Goal: Browse casually: Explore the website without a specific task or goal

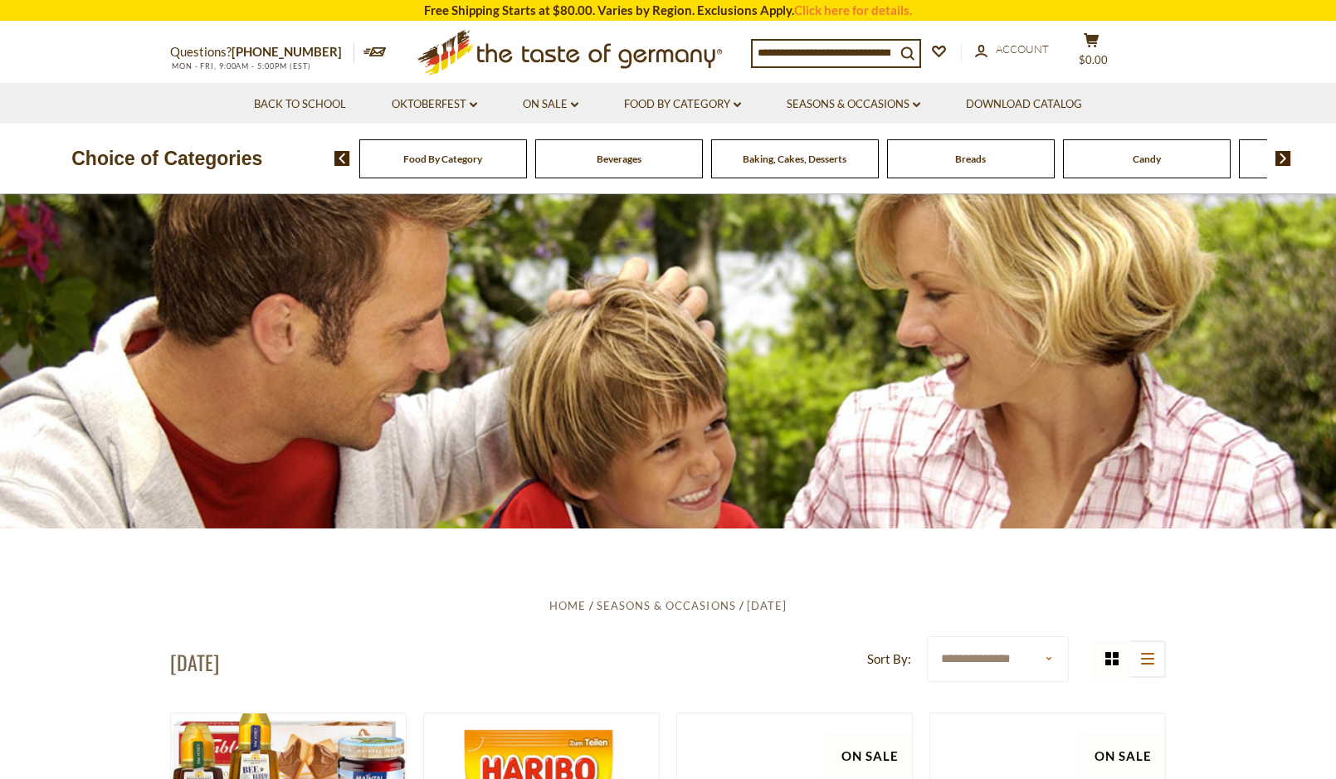
click at [1278, 156] on img at bounding box center [1283, 158] width 16 height 15
click at [1278, 155] on img at bounding box center [1283, 158] width 16 height 15
click at [1286, 156] on img at bounding box center [1283, 158] width 16 height 15
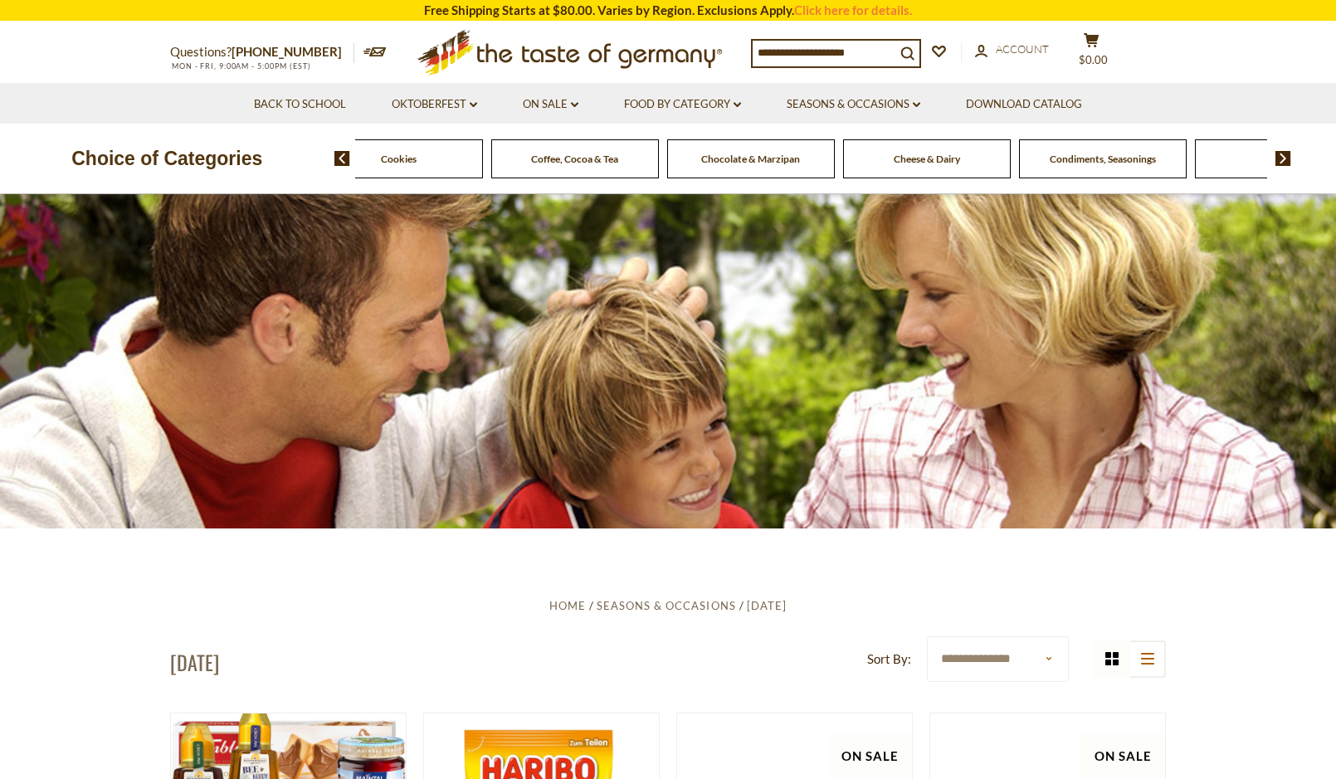
click at [1286, 156] on img at bounding box center [1283, 158] width 16 height 15
click at [917, 165] on span "Pasta and Potato" at bounding box center [927, 159] width 76 height 12
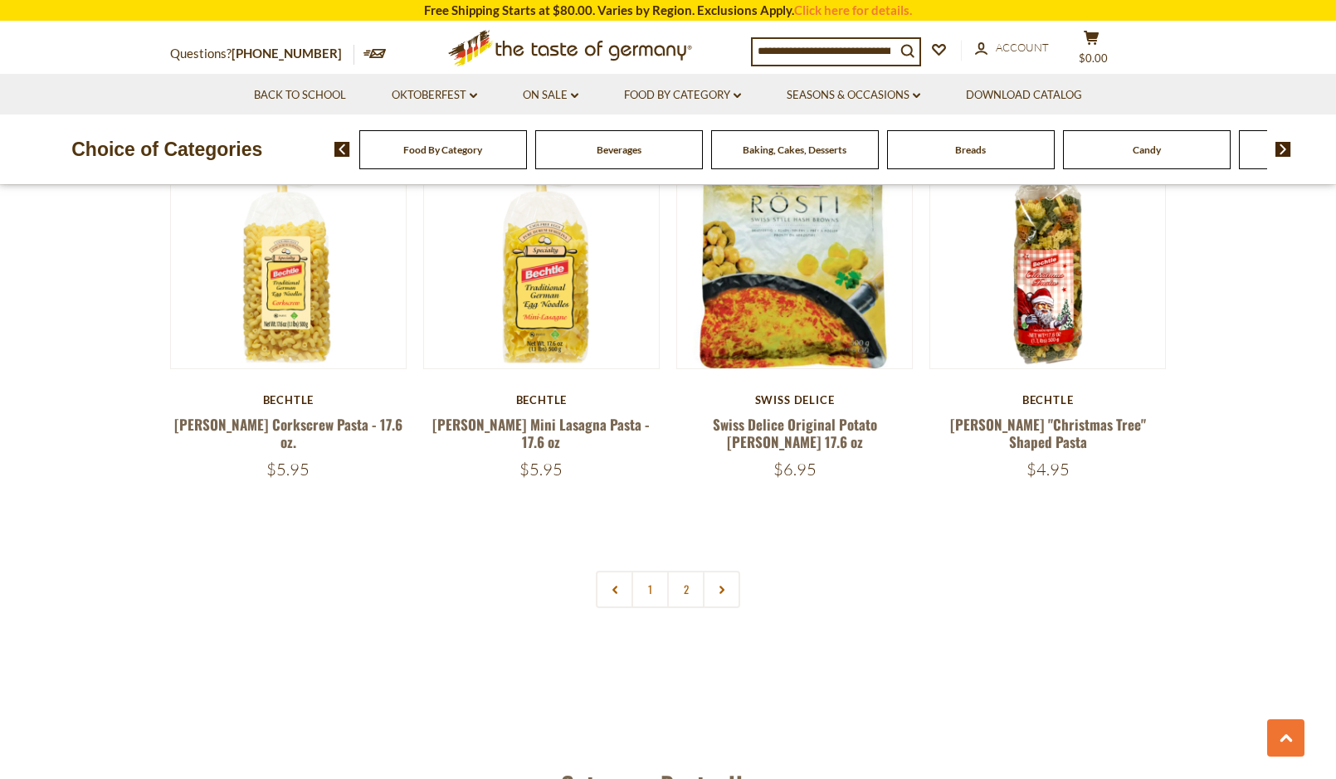
scroll to position [3816, 0]
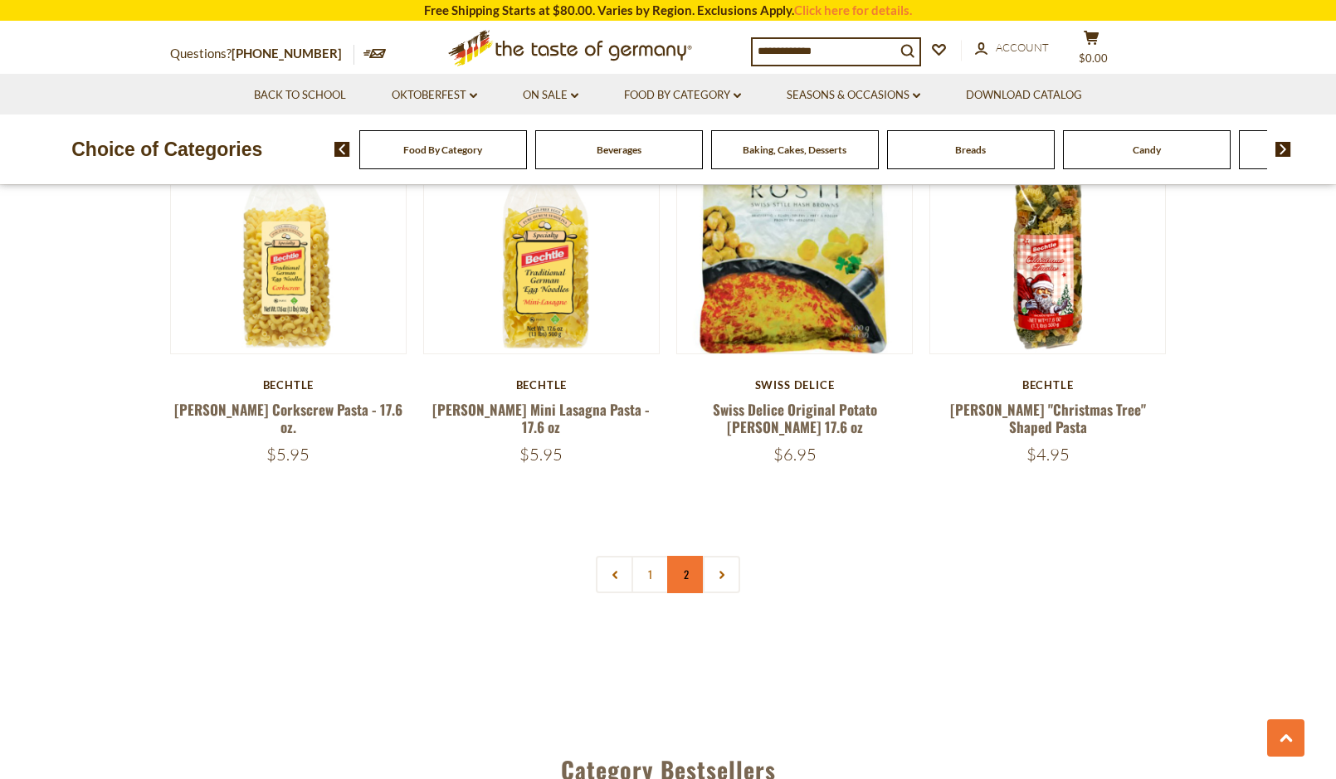
click at [677, 556] on link "2" at bounding box center [685, 574] width 37 height 37
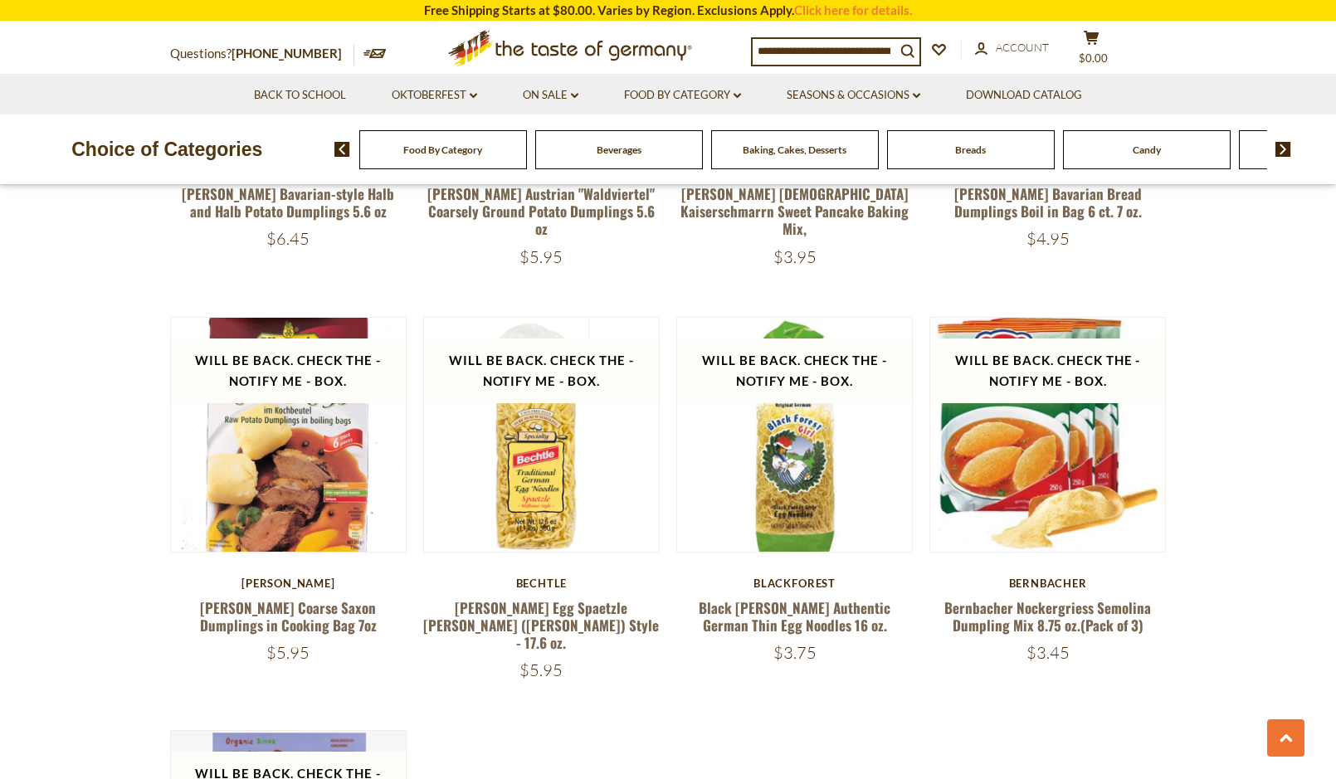
scroll to position [1964, 0]
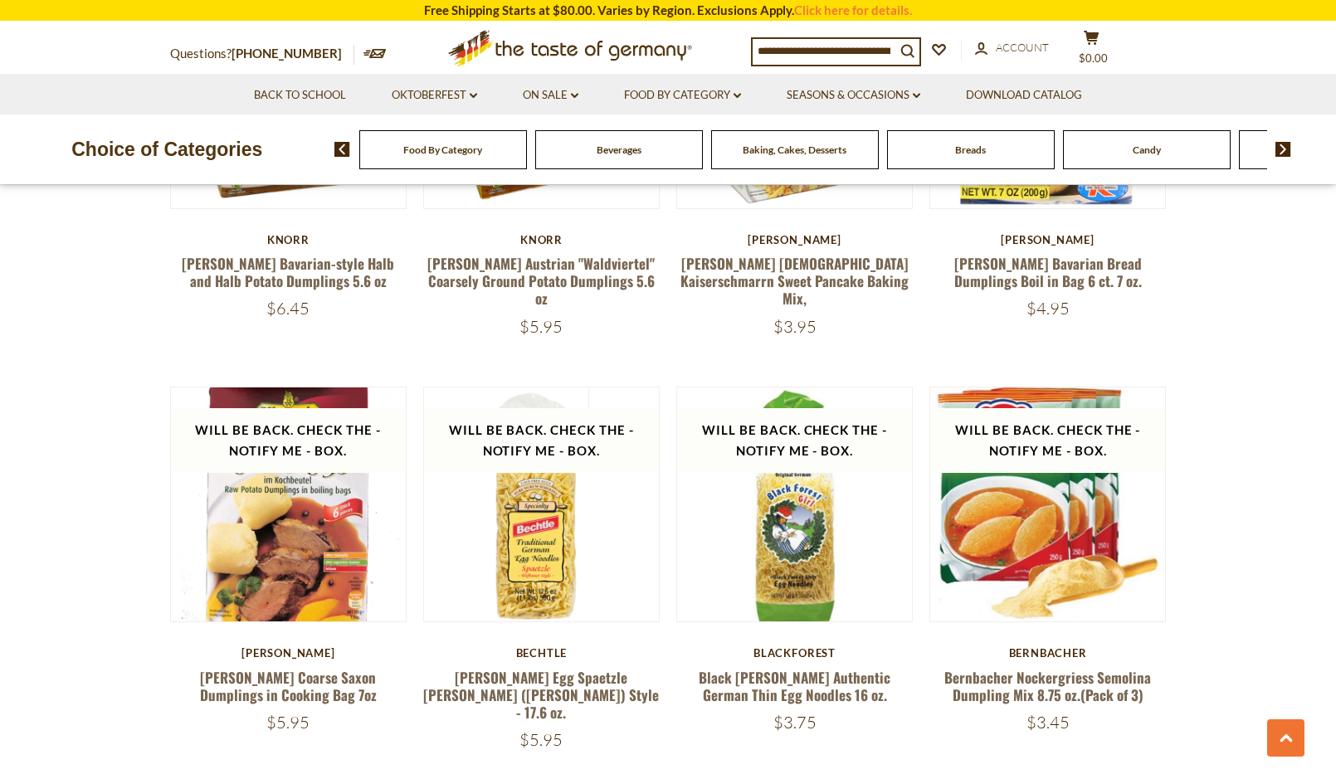
click at [1285, 149] on img at bounding box center [1283, 149] width 16 height 15
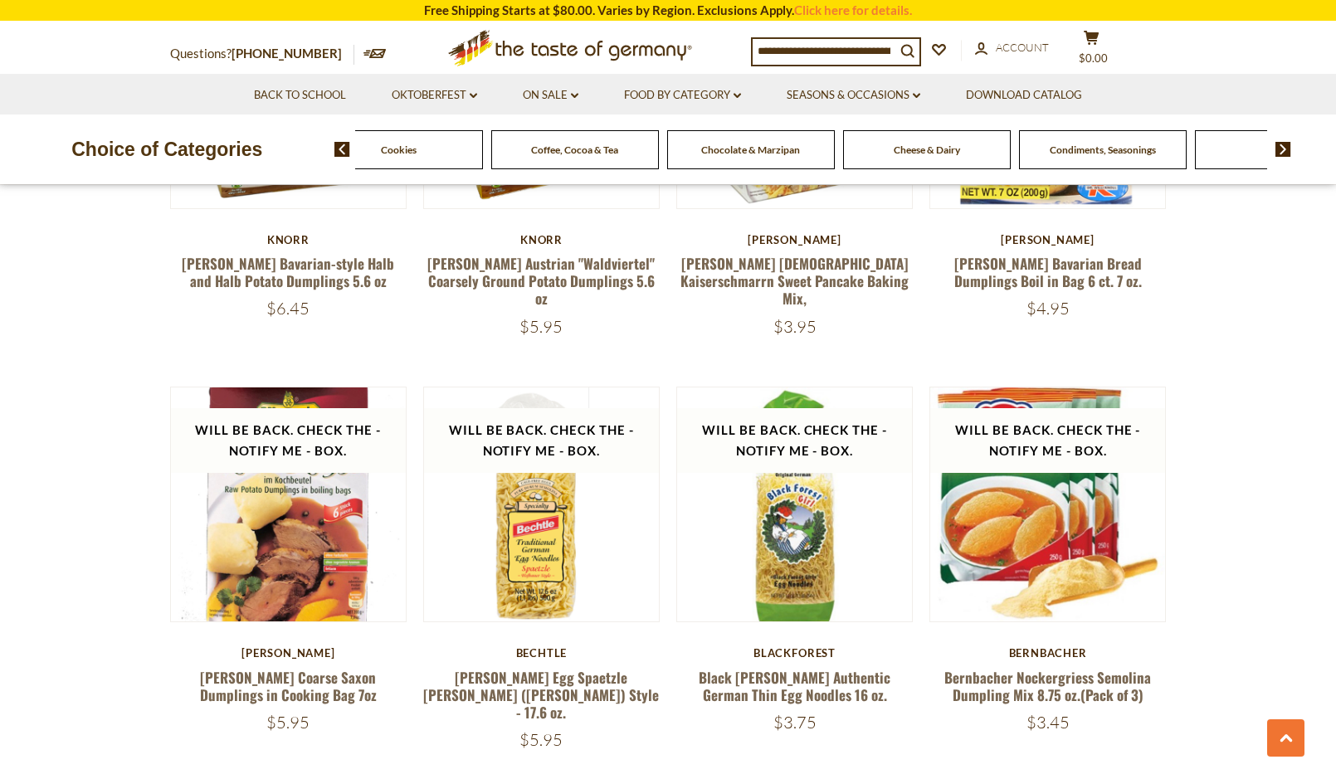
click at [1285, 149] on img at bounding box center [1283, 149] width 16 height 15
click at [871, 150] on span "Condiments, Seasonings" at bounding box center [883, 150] width 106 height 12
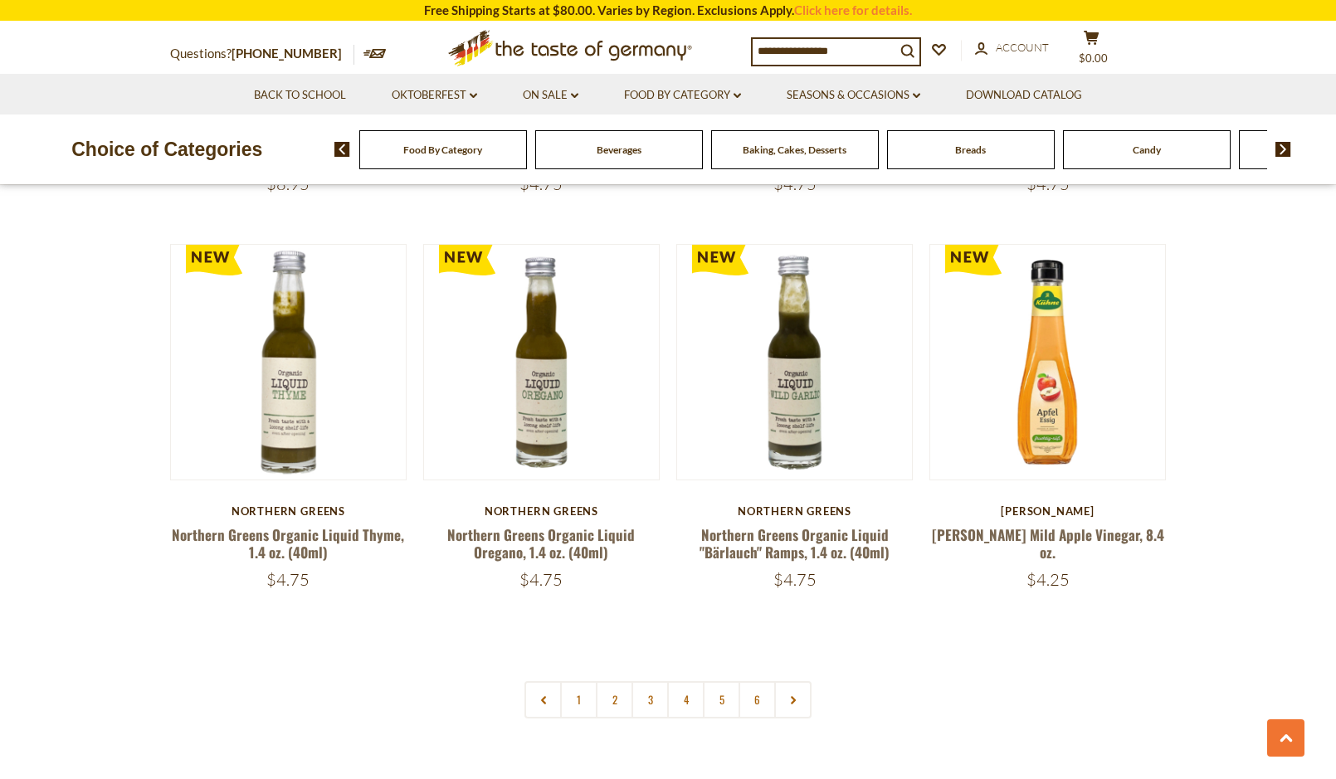
scroll to position [3733, 0]
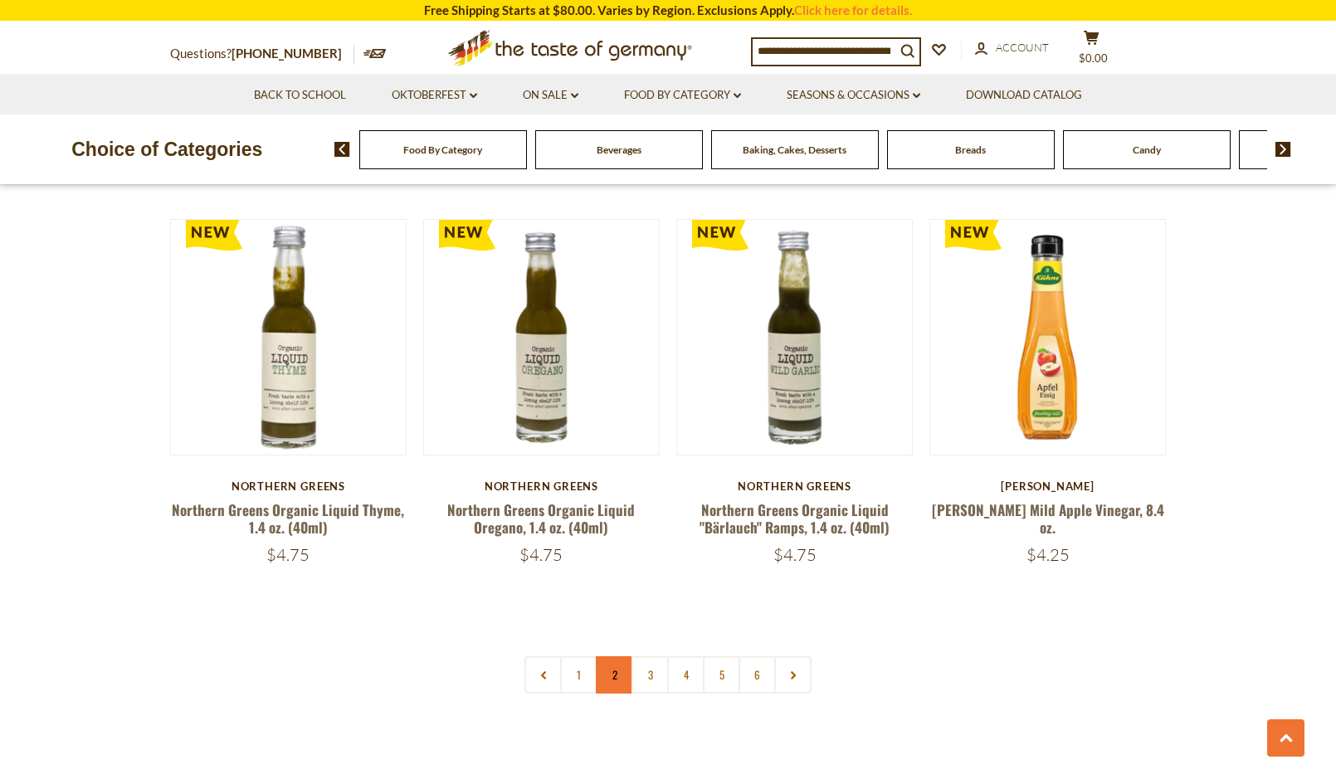
click at [616, 656] on link "2" at bounding box center [614, 674] width 37 height 37
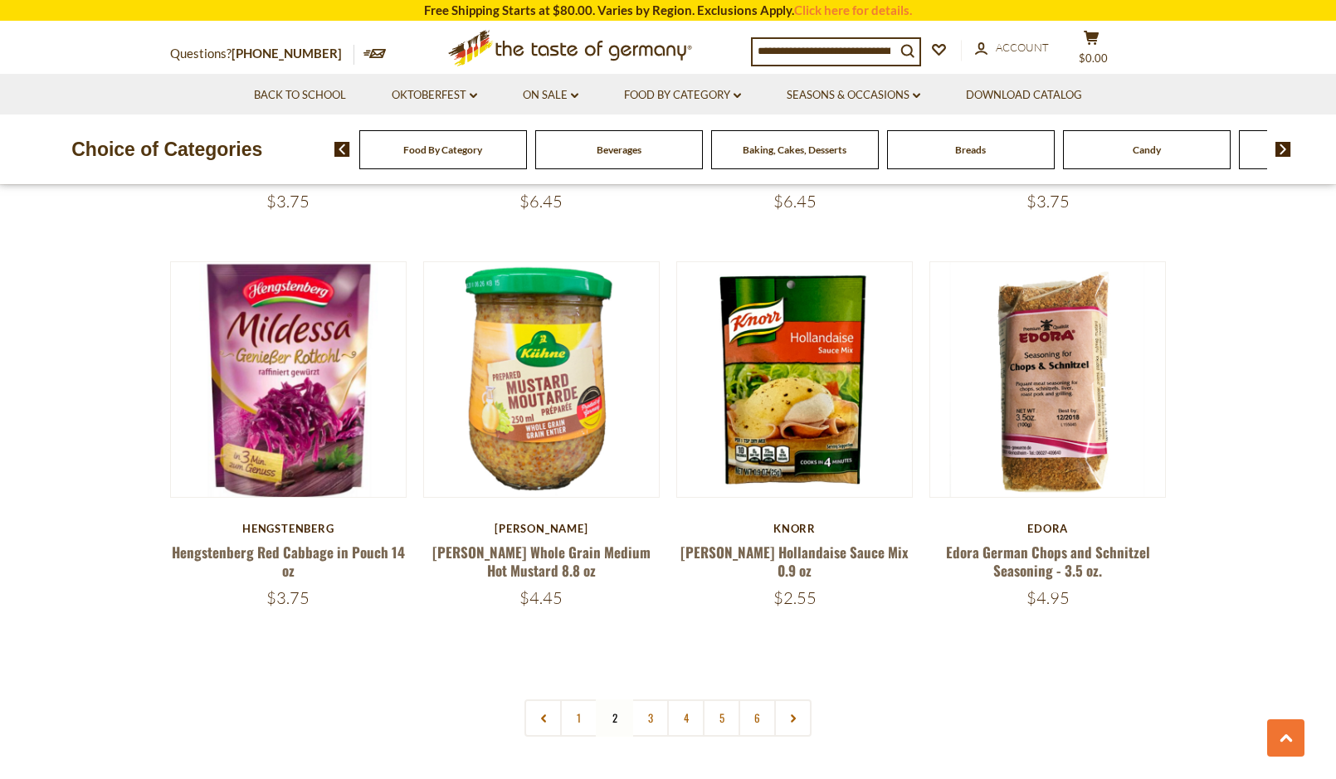
scroll to position [3706, 0]
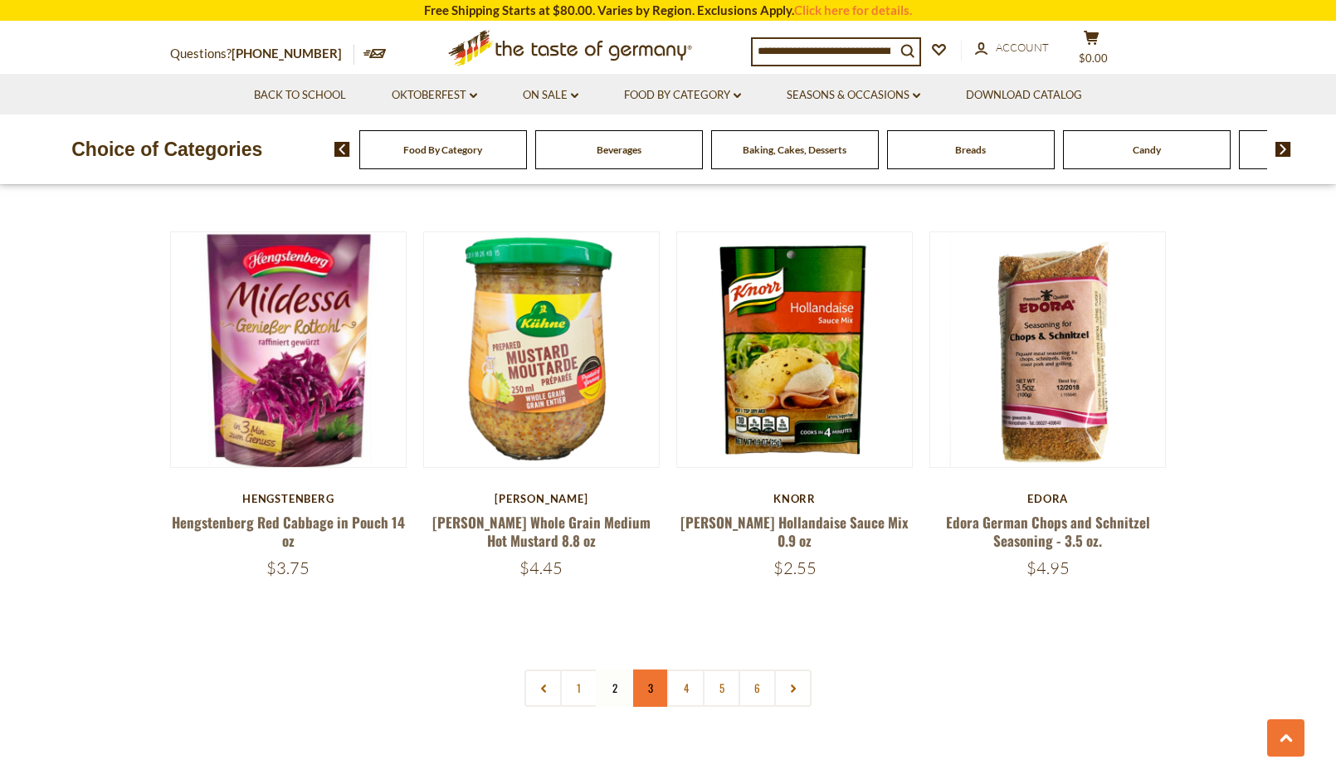
click at [654, 670] on link "3" at bounding box center [649, 688] width 37 height 37
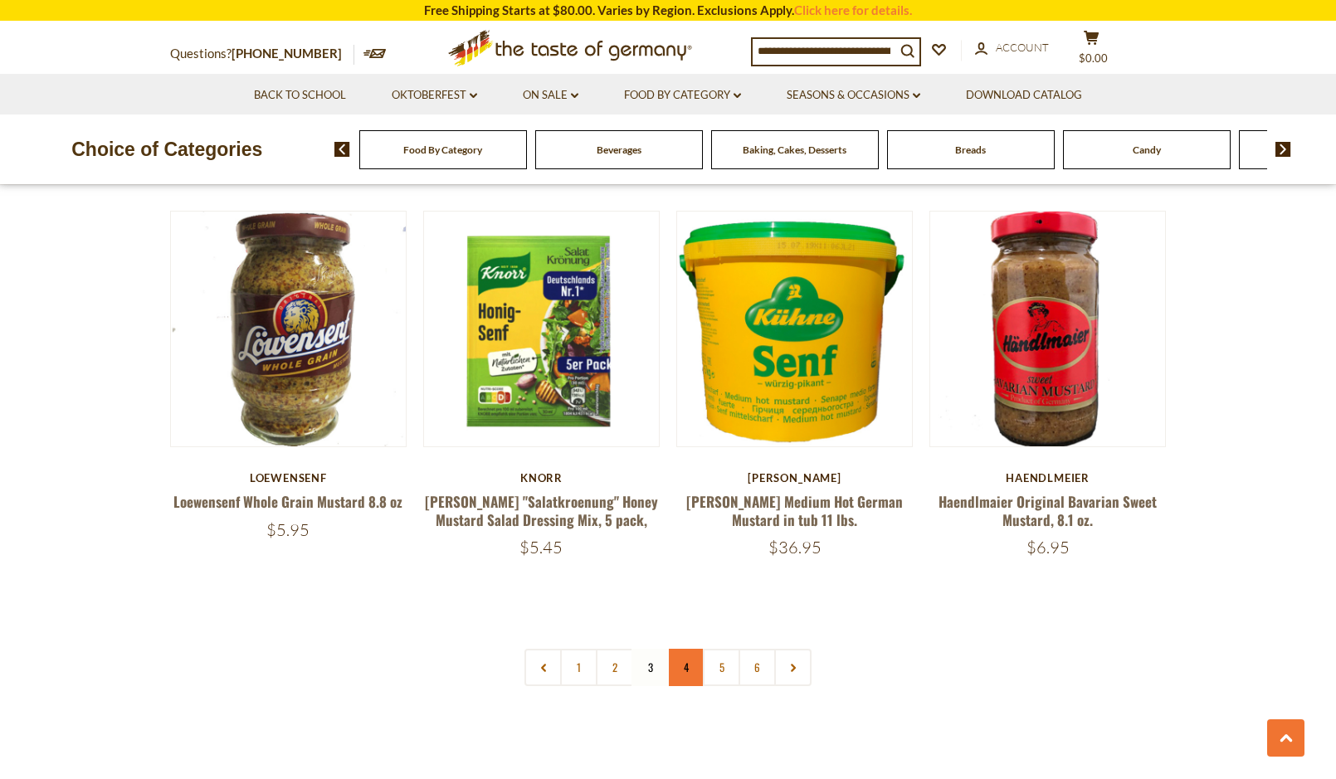
click at [687, 649] on link "4" at bounding box center [685, 667] width 37 height 37
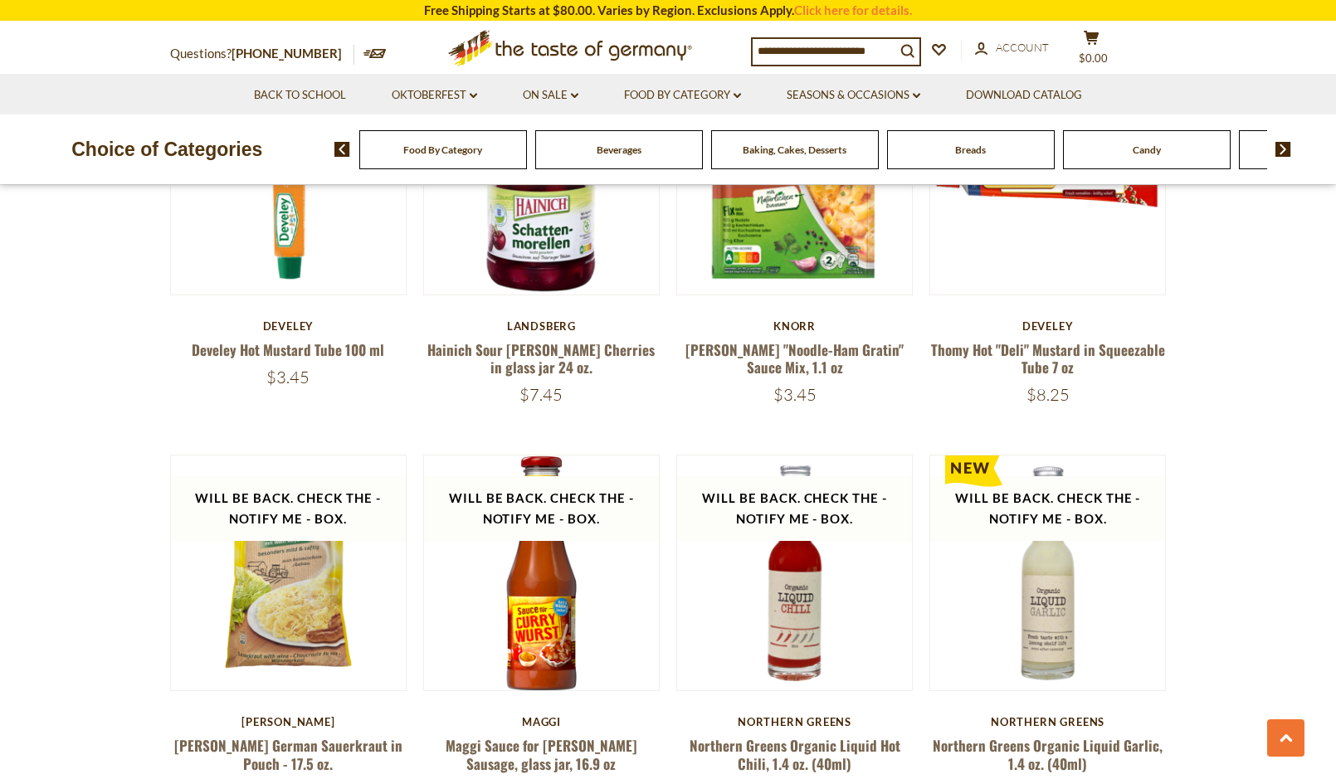
scroll to position [3623, 0]
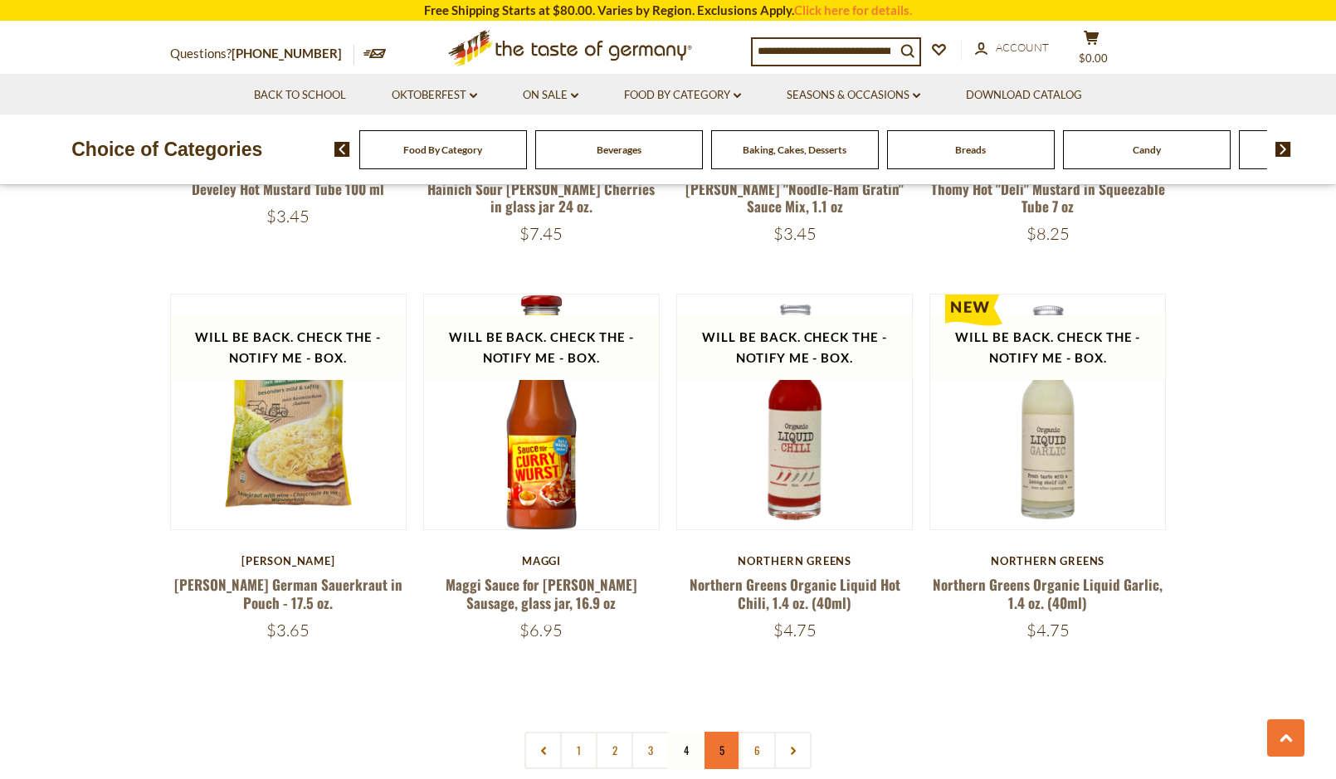
click at [722, 732] on link "5" at bounding box center [721, 750] width 37 height 37
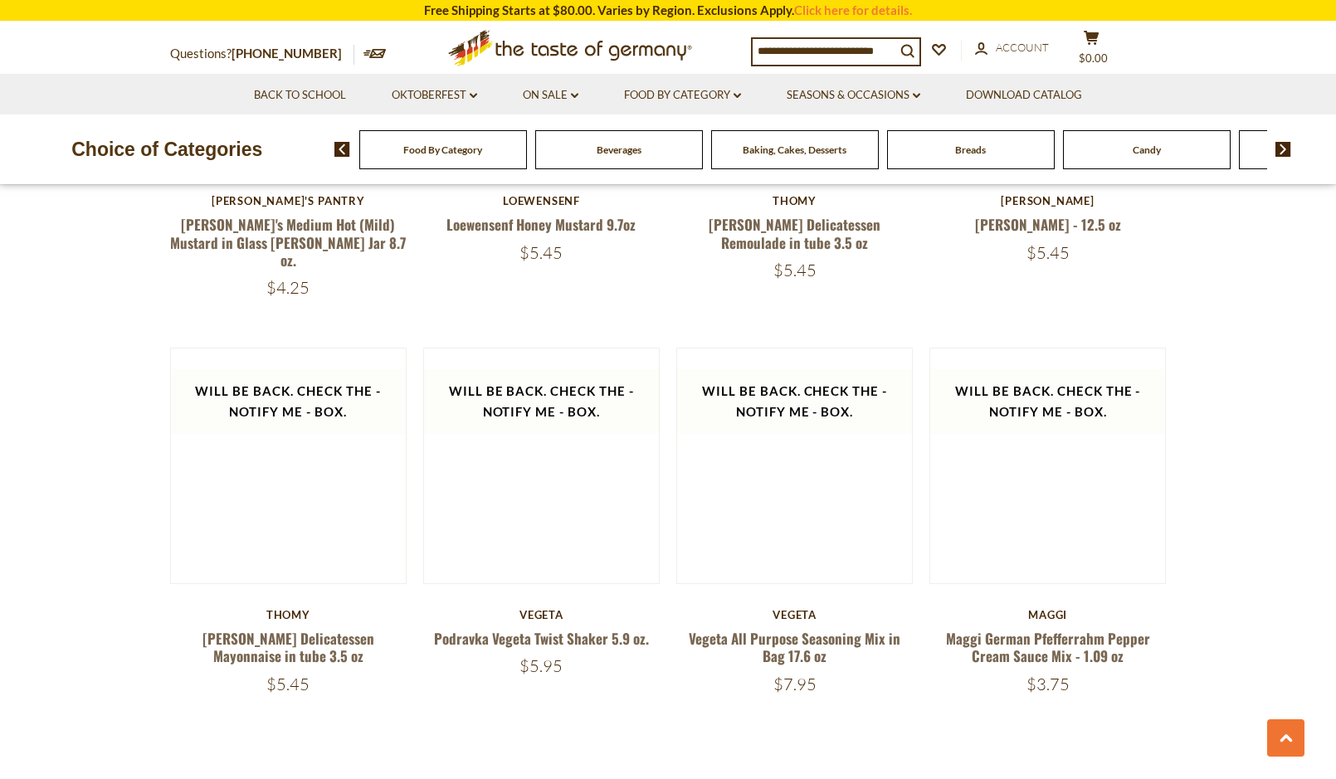
scroll to position [3706, 0]
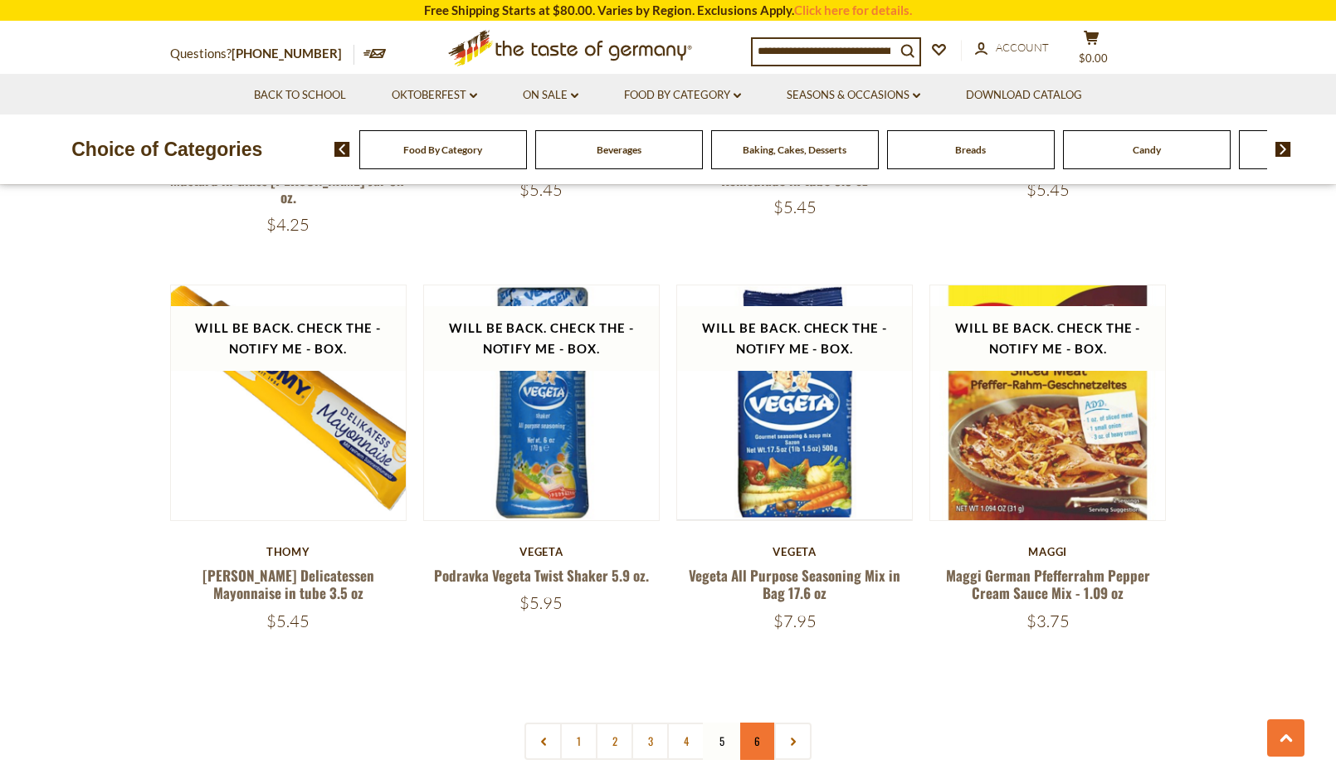
click at [762, 723] on link "6" at bounding box center [756, 741] width 37 height 37
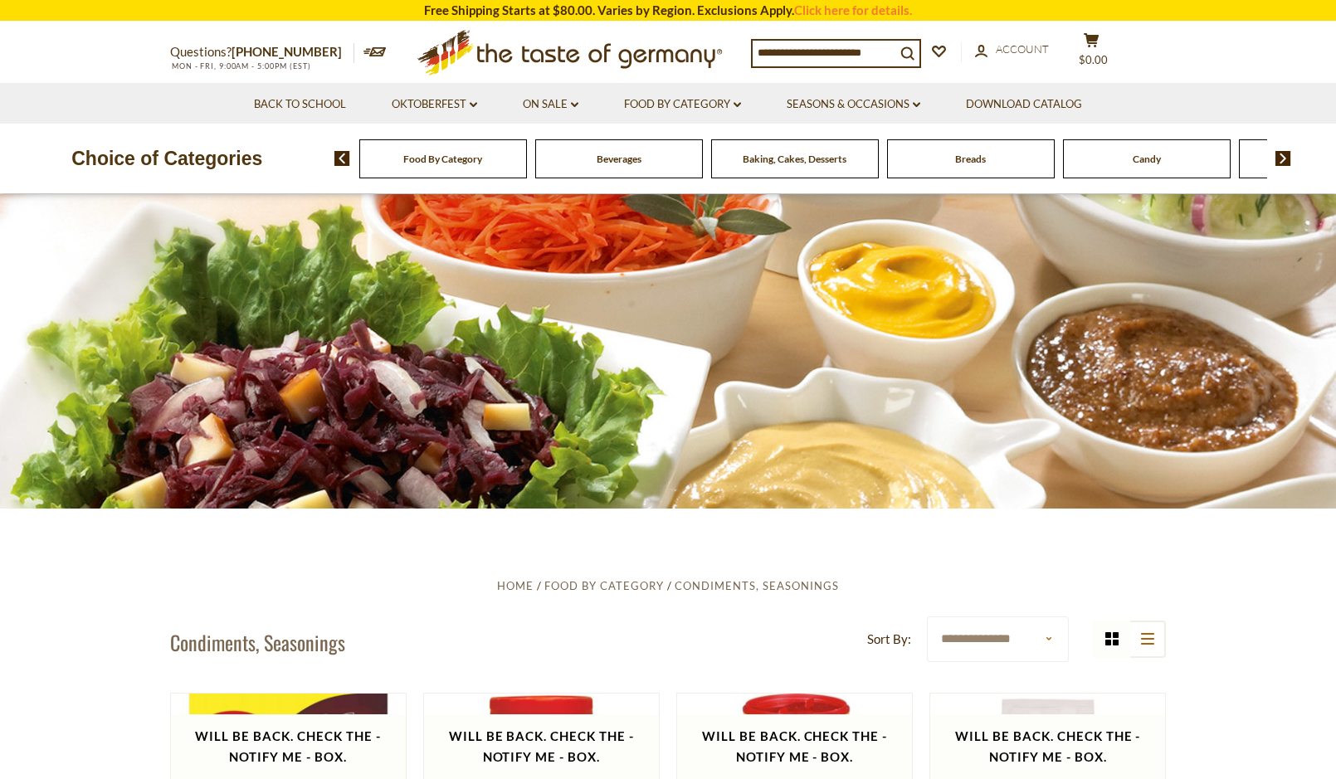
scroll to position [0, 0]
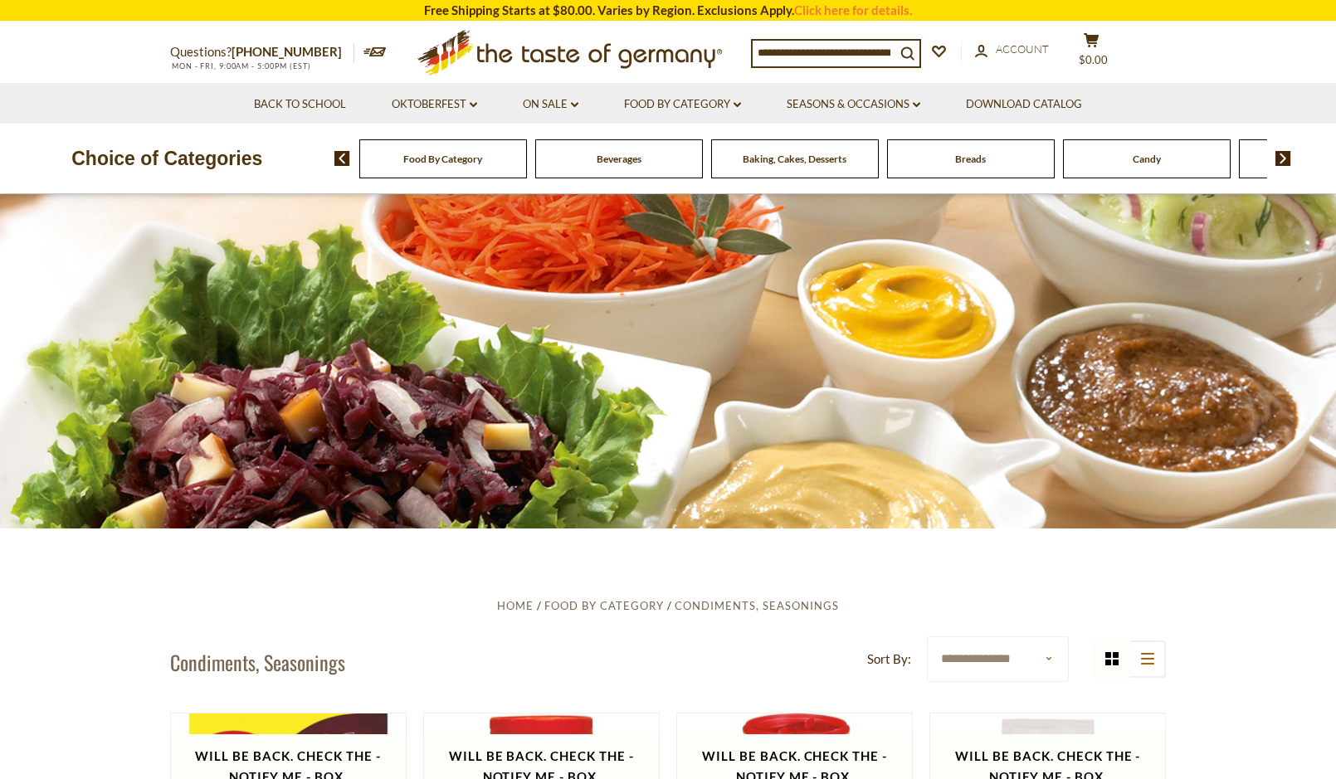
click at [817, 159] on span "Baking, Cakes, Desserts" at bounding box center [795, 159] width 104 height 12
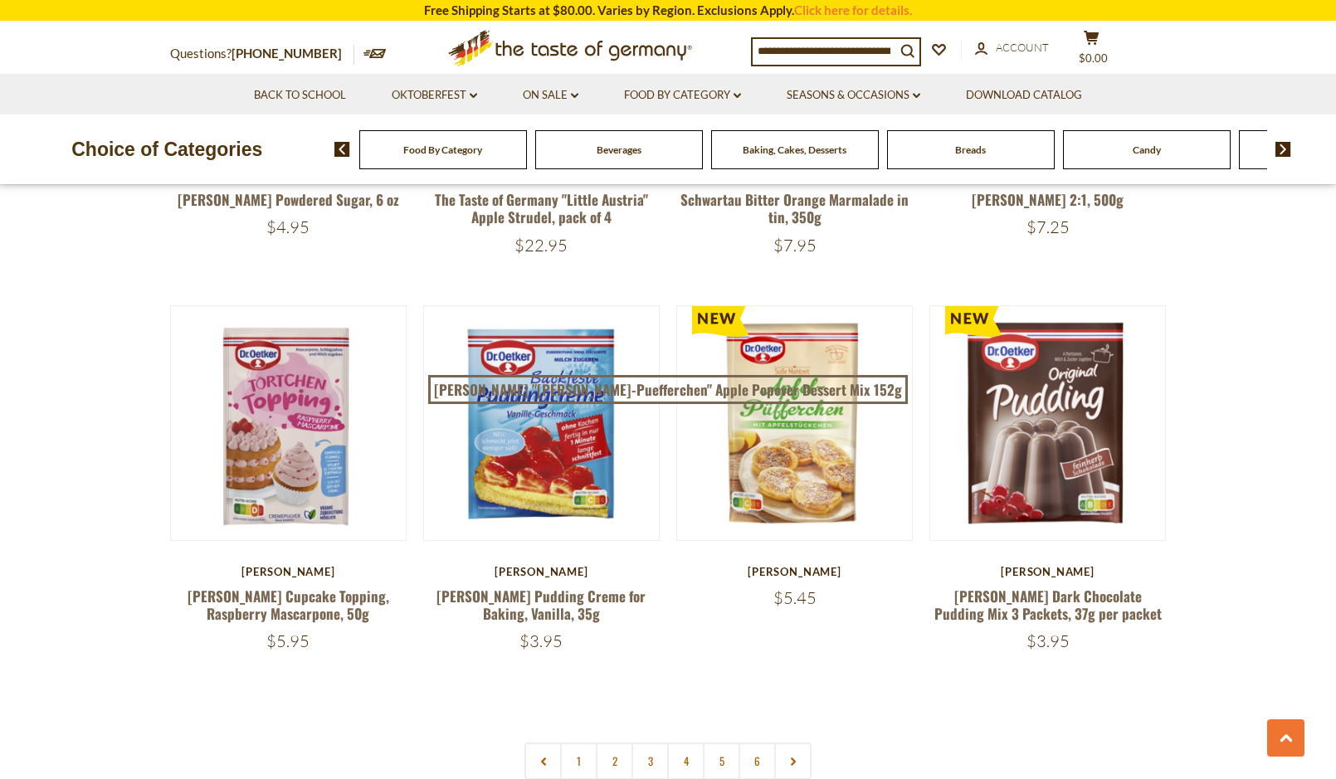
scroll to position [3733, 0]
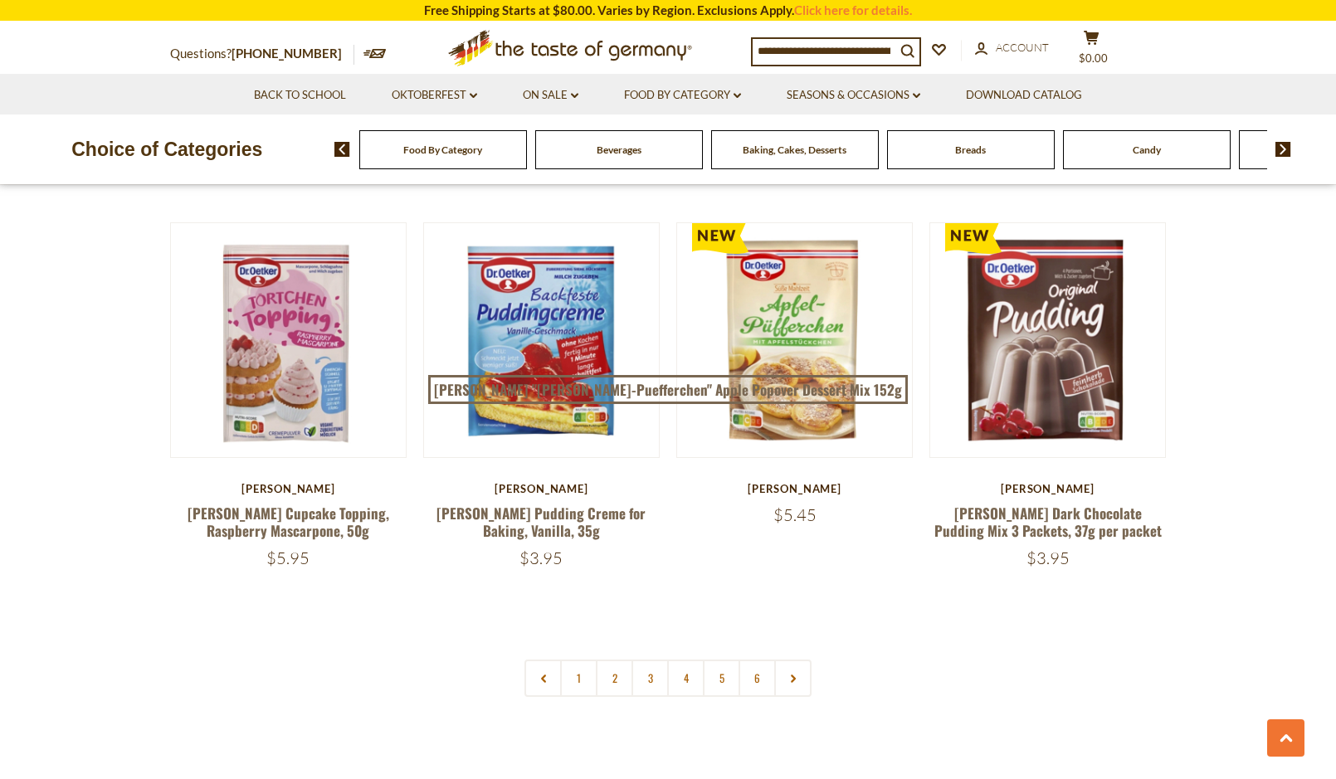
click at [974, 150] on span "Breads" at bounding box center [970, 150] width 31 height 12
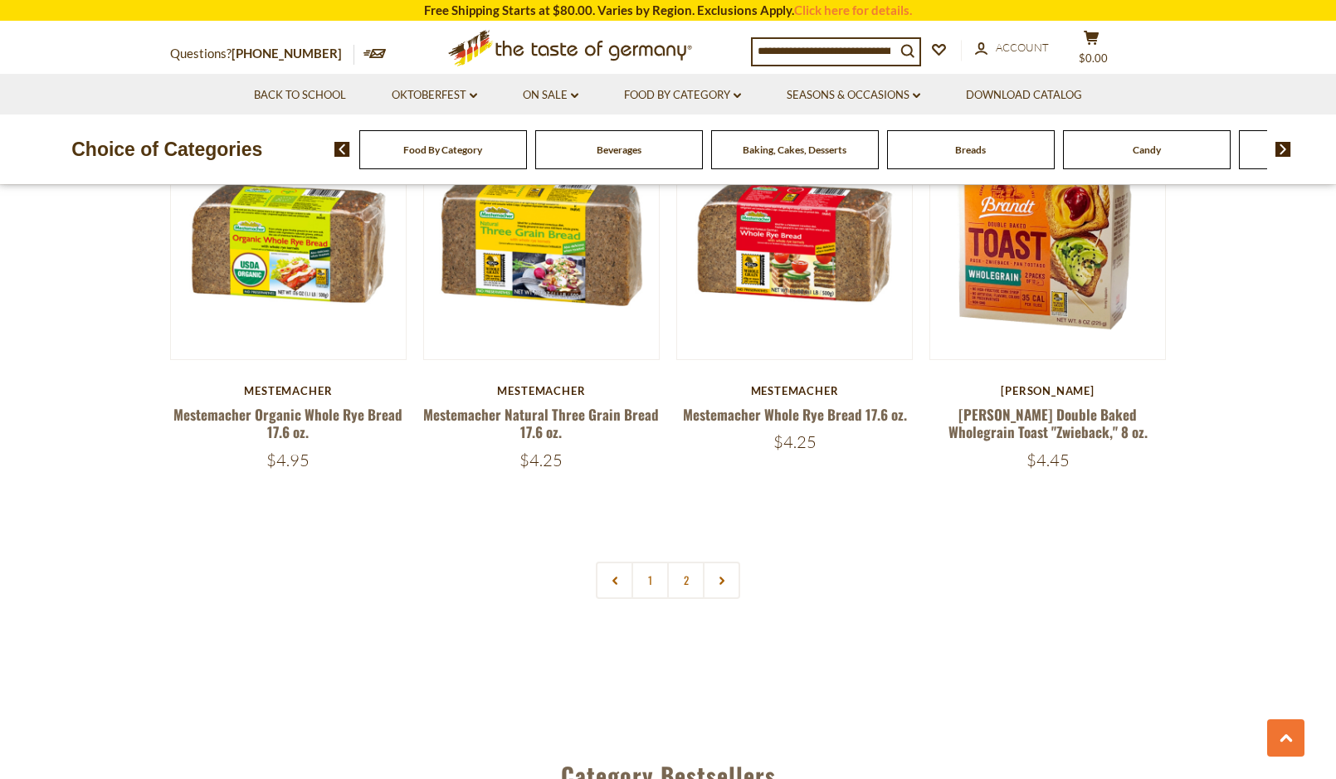
scroll to position [3816, 0]
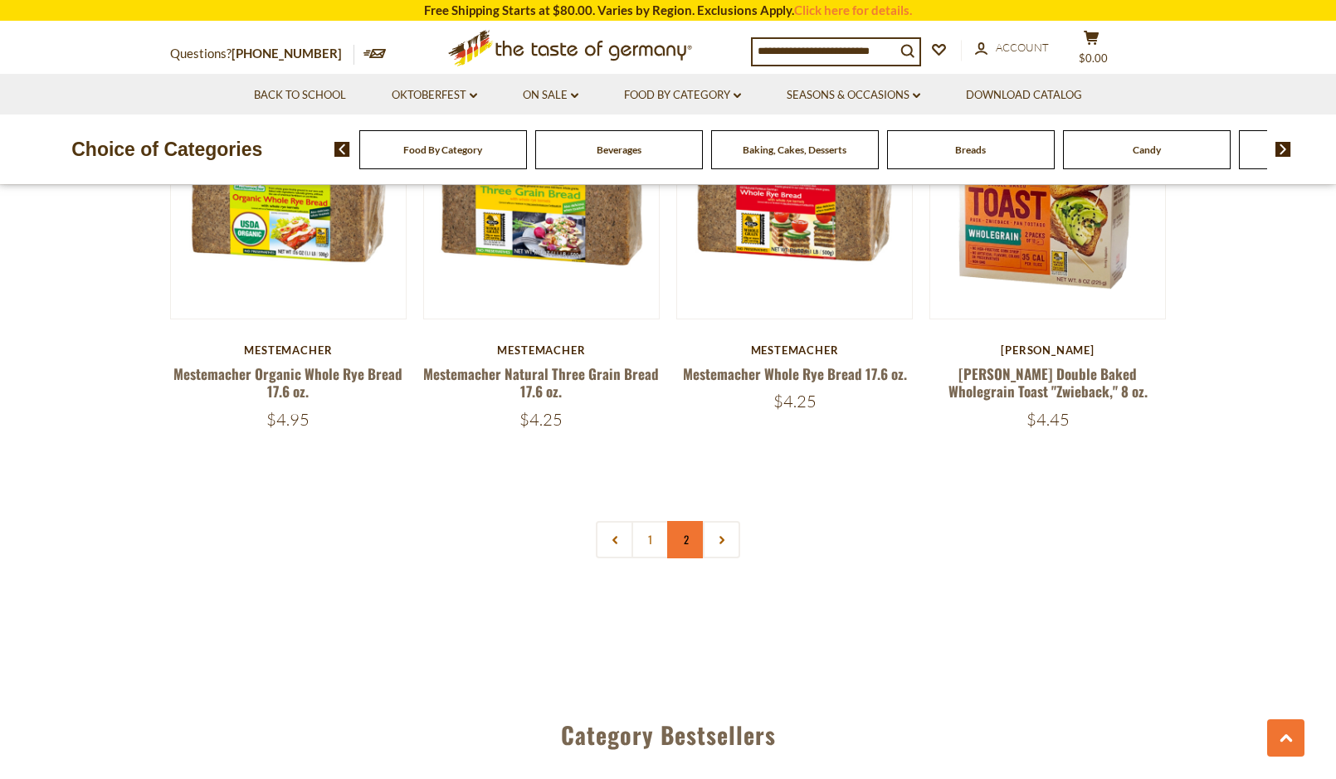
click at [682, 538] on link "2" at bounding box center [685, 539] width 37 height 37
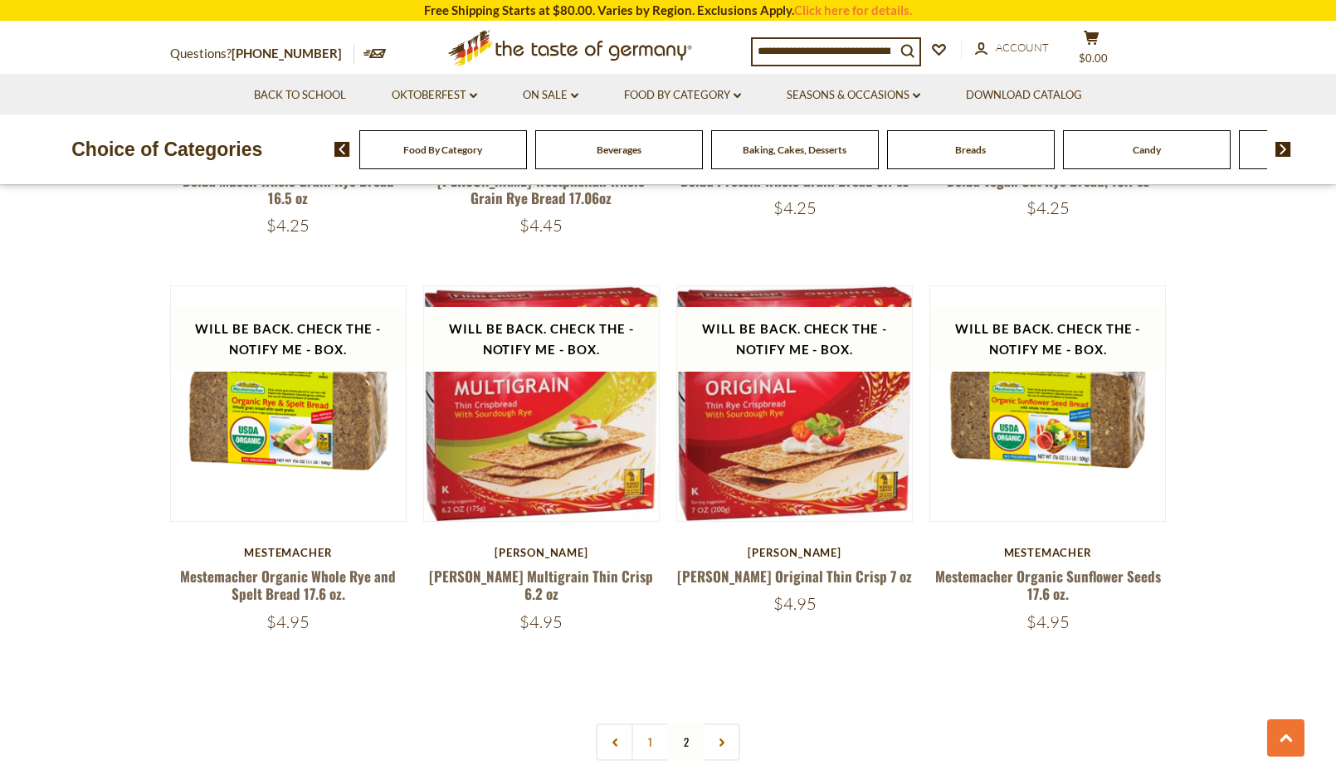
scroll to position [2047, 0]
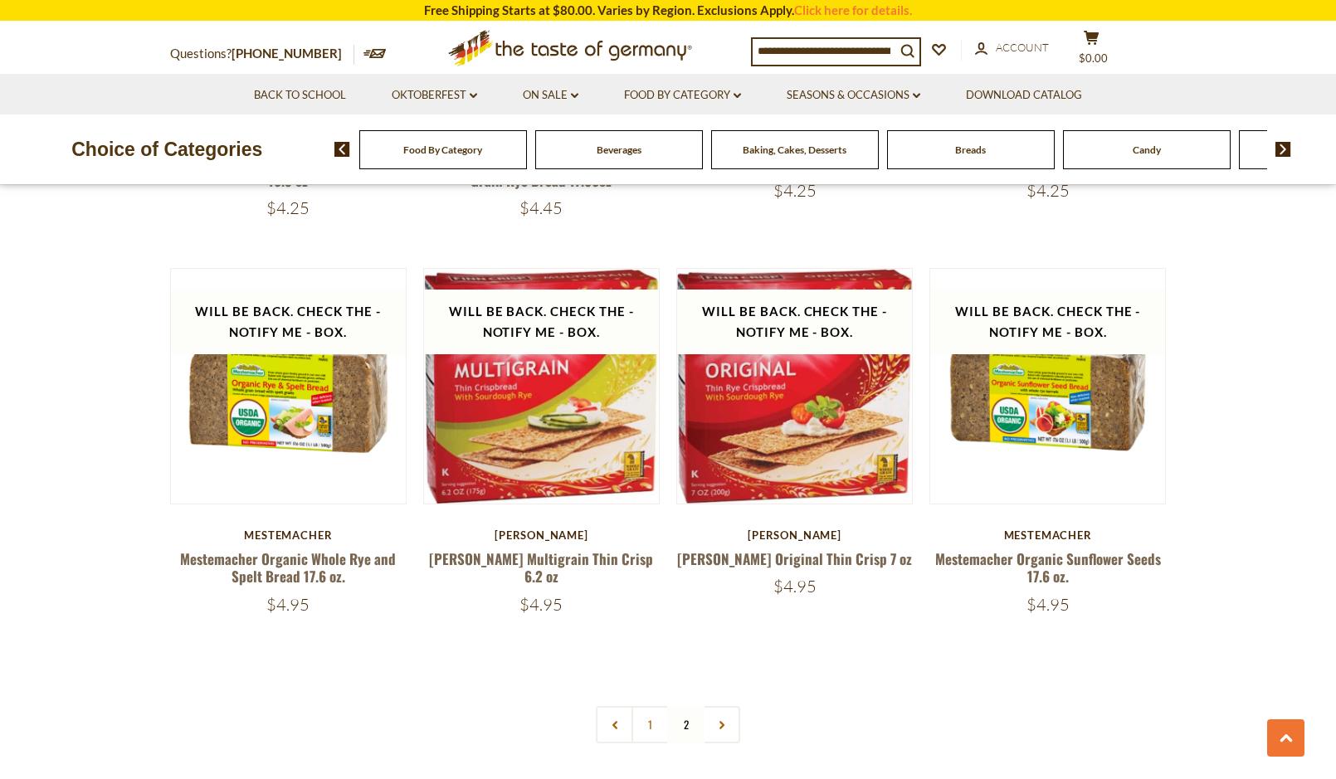
click at [1281, 149] on img at bounding box center [1283, 149] width 16 height 15
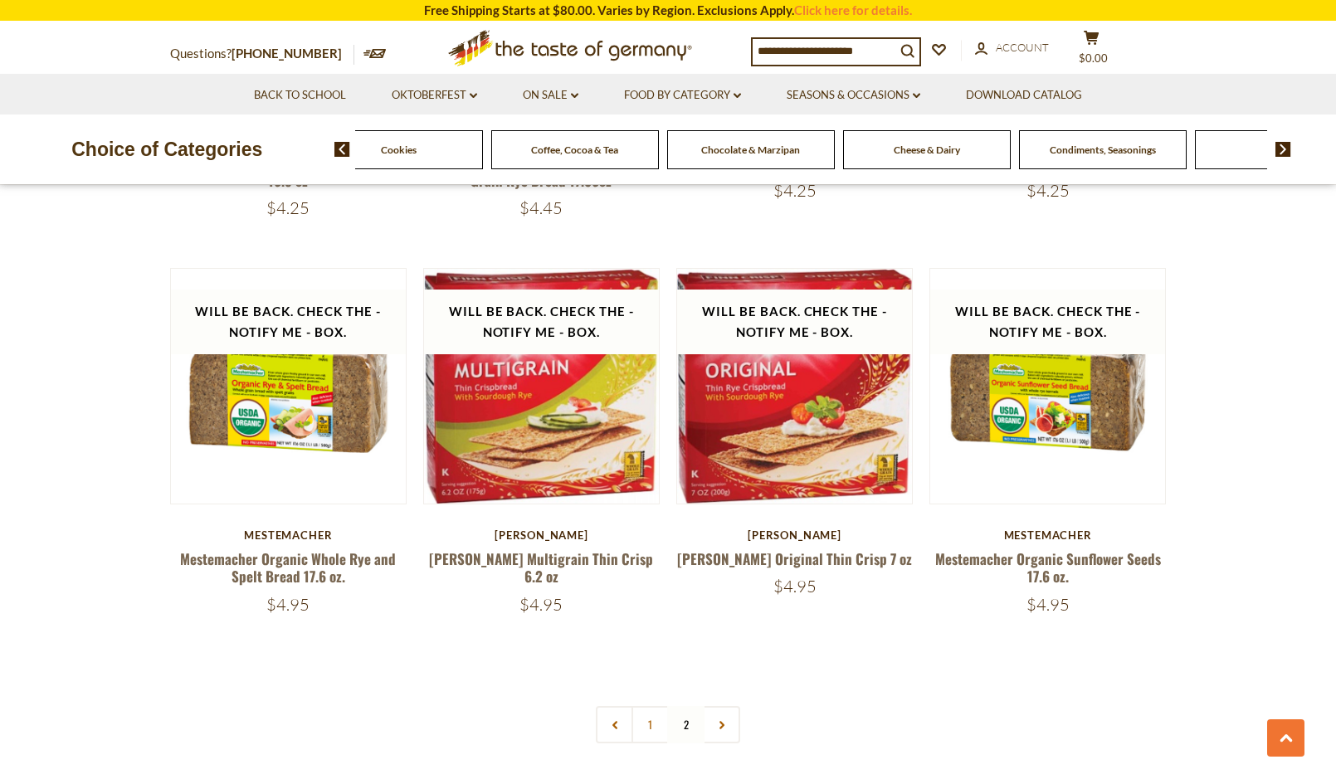
click at [562, 153] on span "Coffee, Cocoa & Tea" at bounding box center [574, 150] width 87 height 12
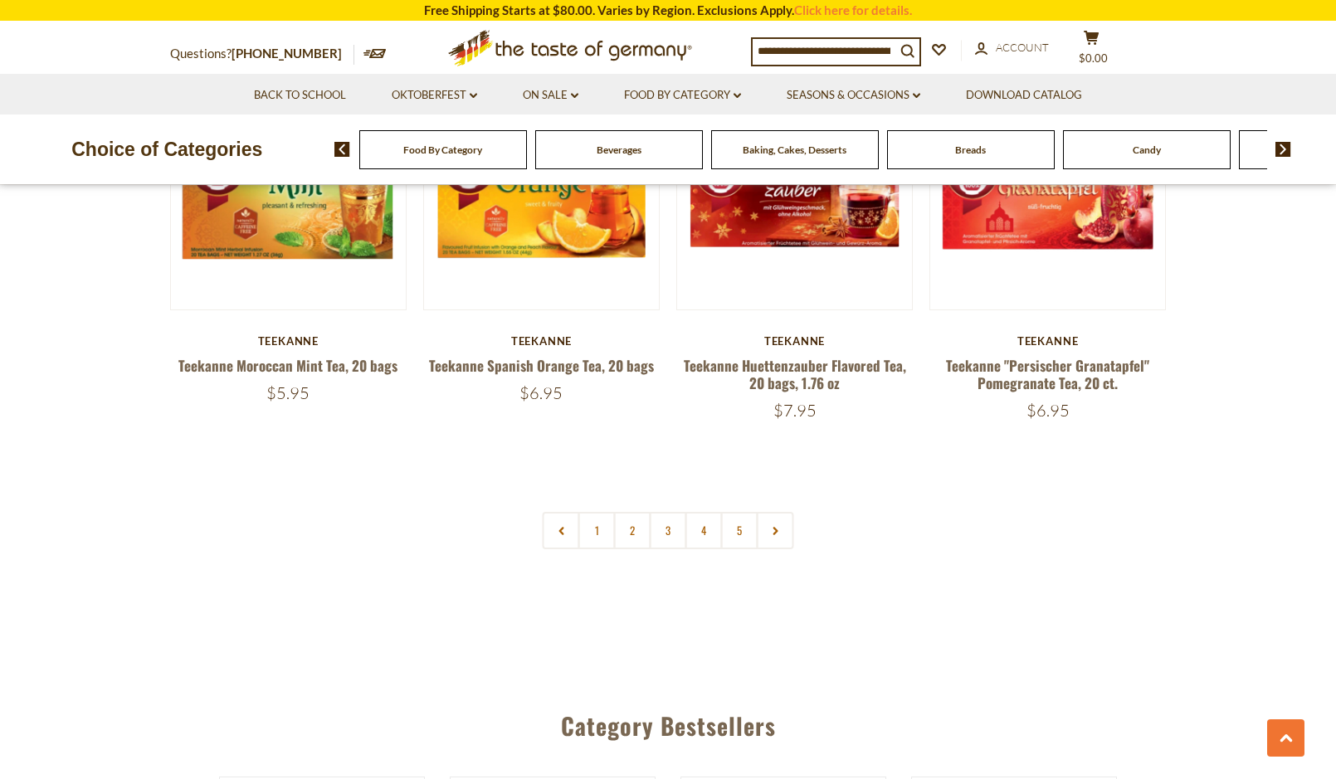
scroll to position [3899, 0]
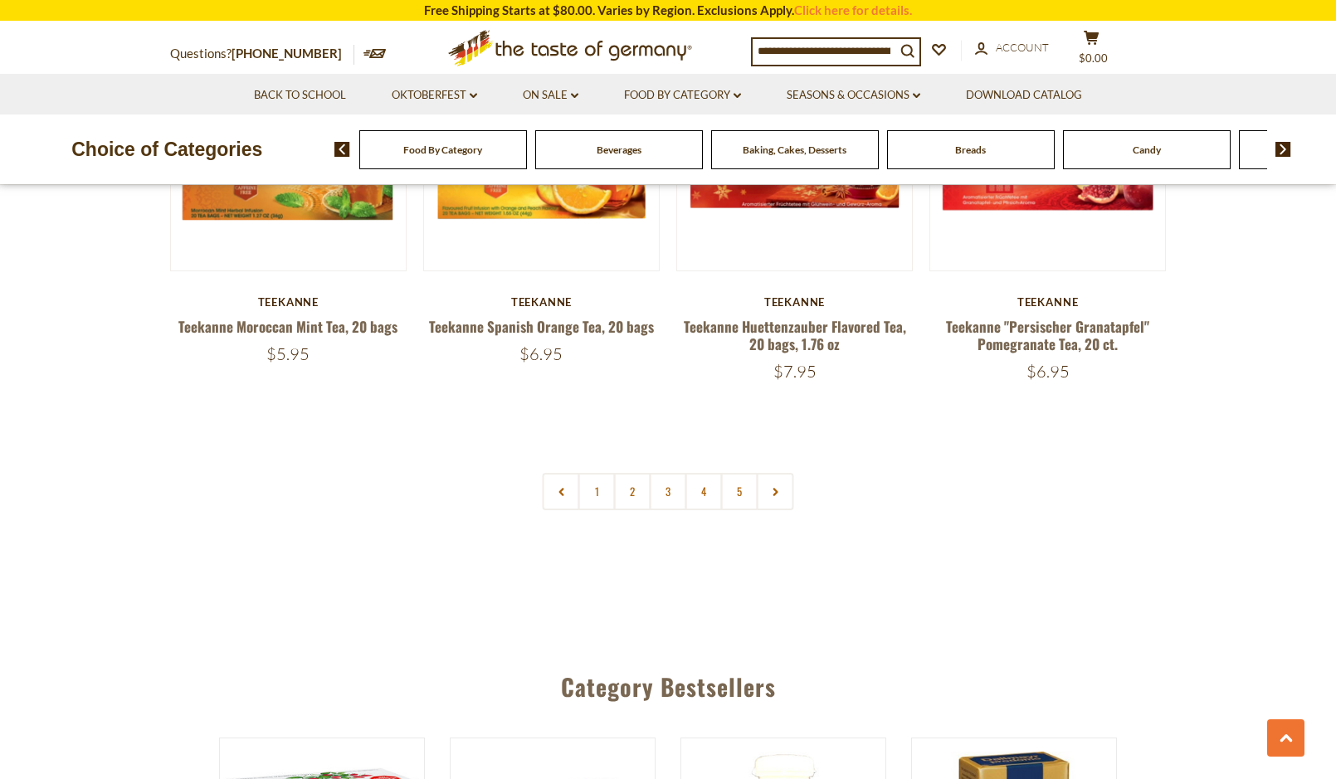
click at [1283, 149] on img at bounding box center [1283, 149] width 16 height 15
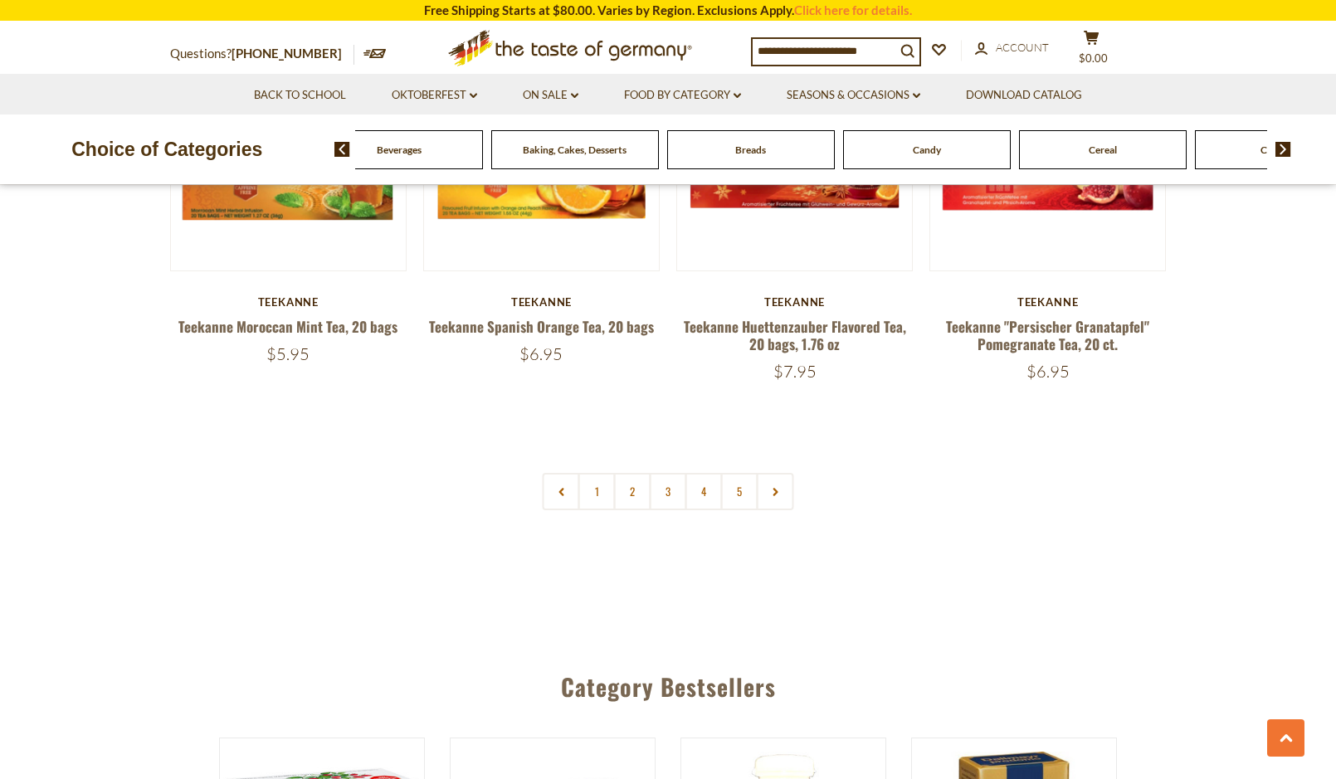
click at [1283, 149] on img at bounding box center [1283, 149] width 16 height 15
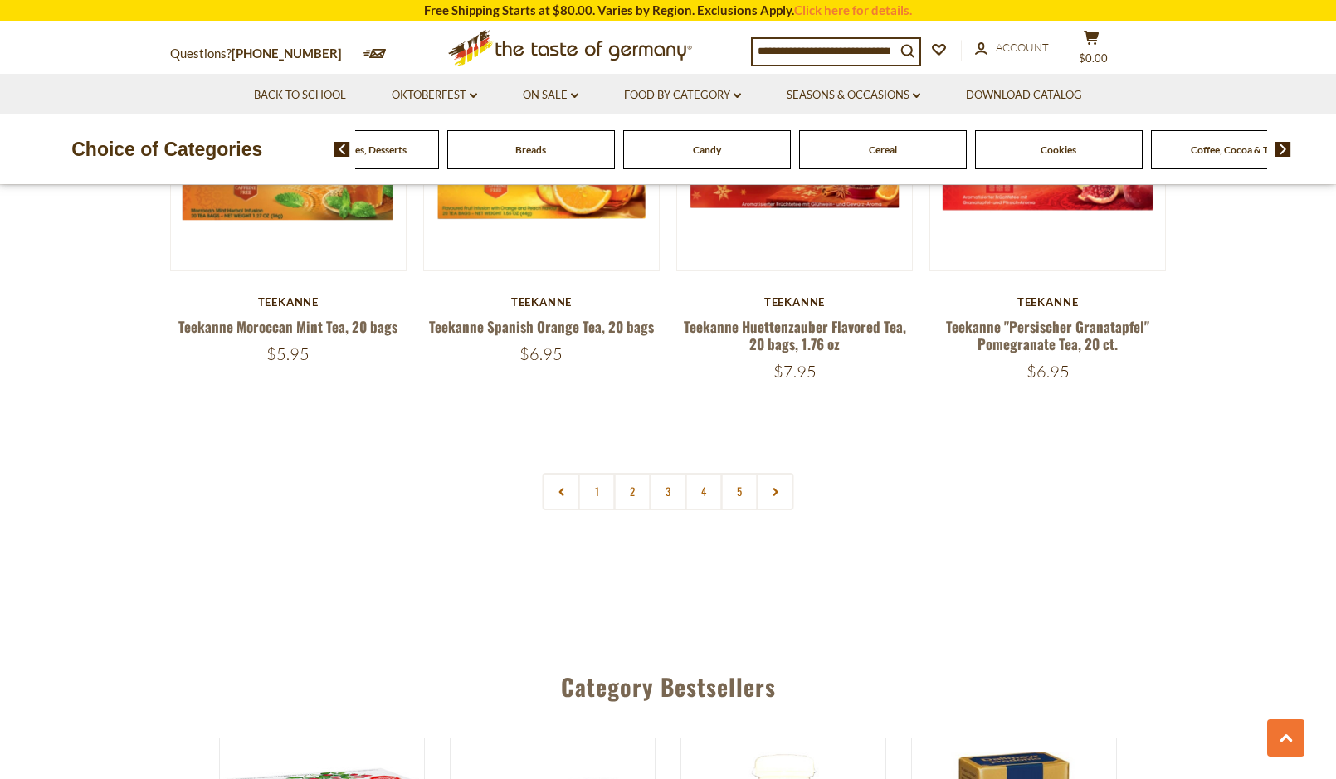
click at [1283, 149] on img at bounding box center [1283, 149] width 16 height 15
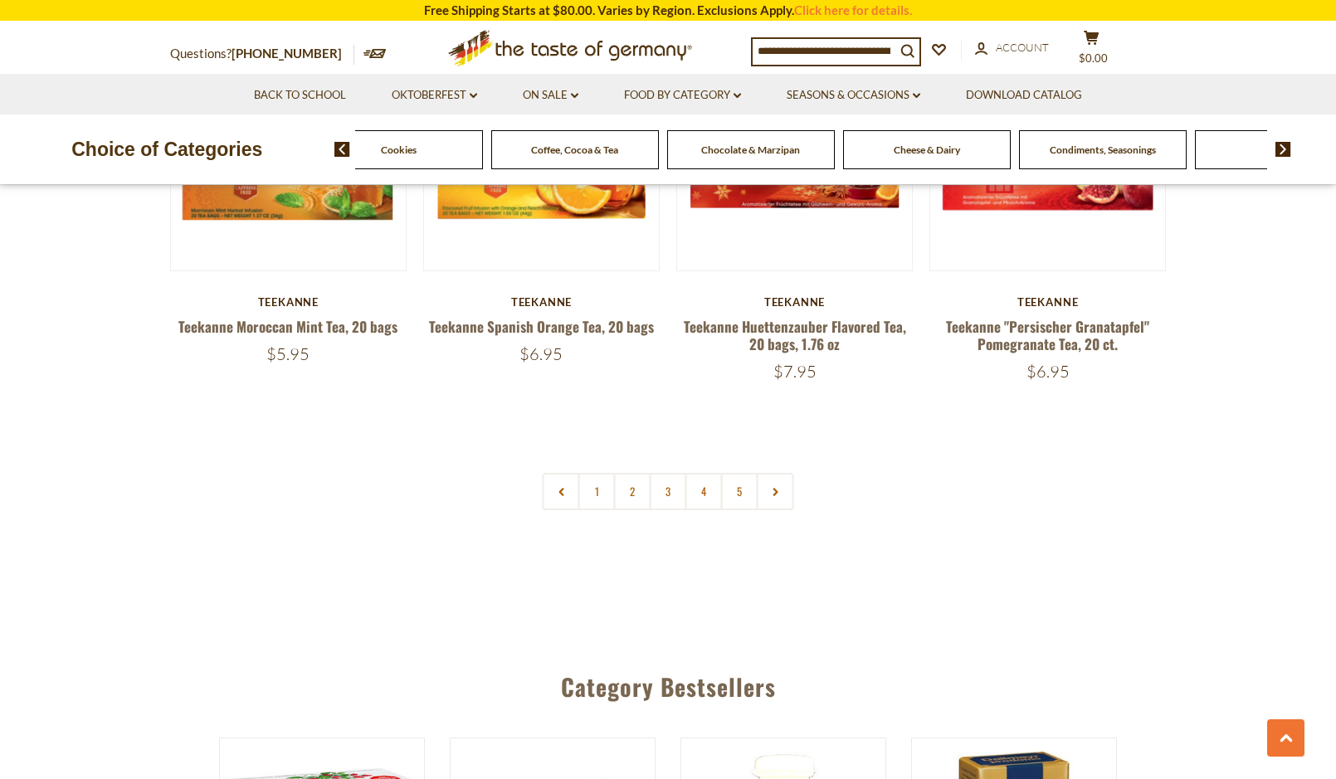
click at [917, 145] on span "Cheese & Dairy" at bounding box center [927, 150] width 66 height 12
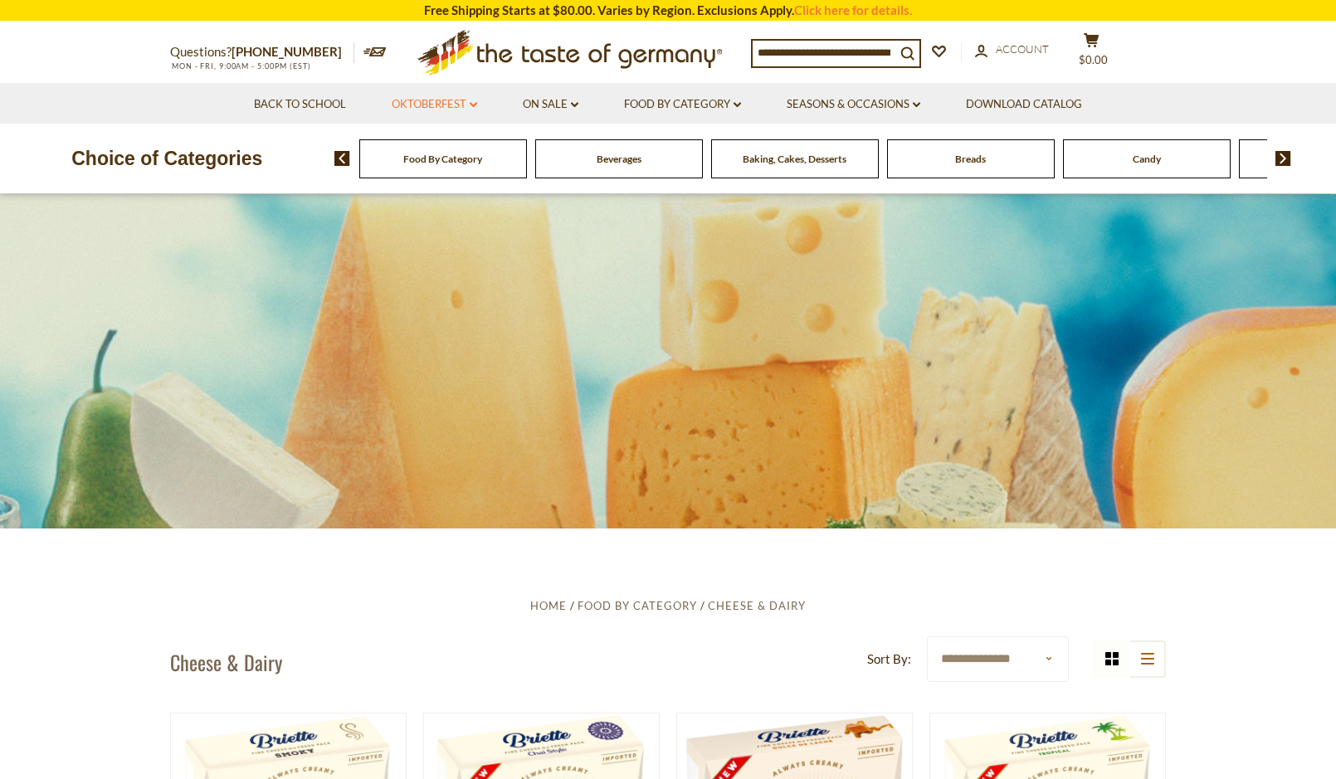
click at [462, 99] on link "Oktoberfest dropdown_arrow" at bounding box center [434, 104] width 85 height 18
click at [463, 100] on link "Oktoberfest dropdown_arrow" at bounding box center [434, 104] width 85 height 18
click at [715, 105] on link "Food By Category dropdown_arrow" at bounding box center [682, 104] width 117 height 18
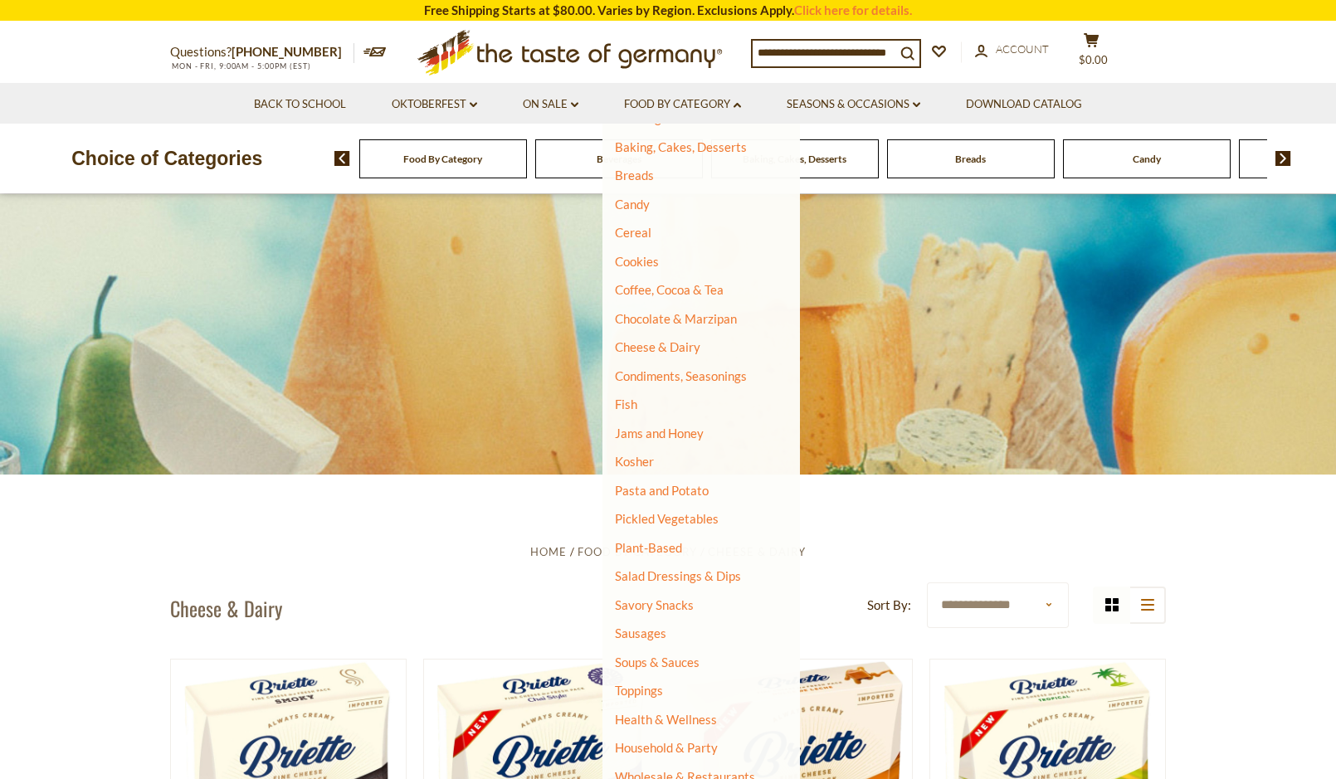
scroll to position [83, 0]
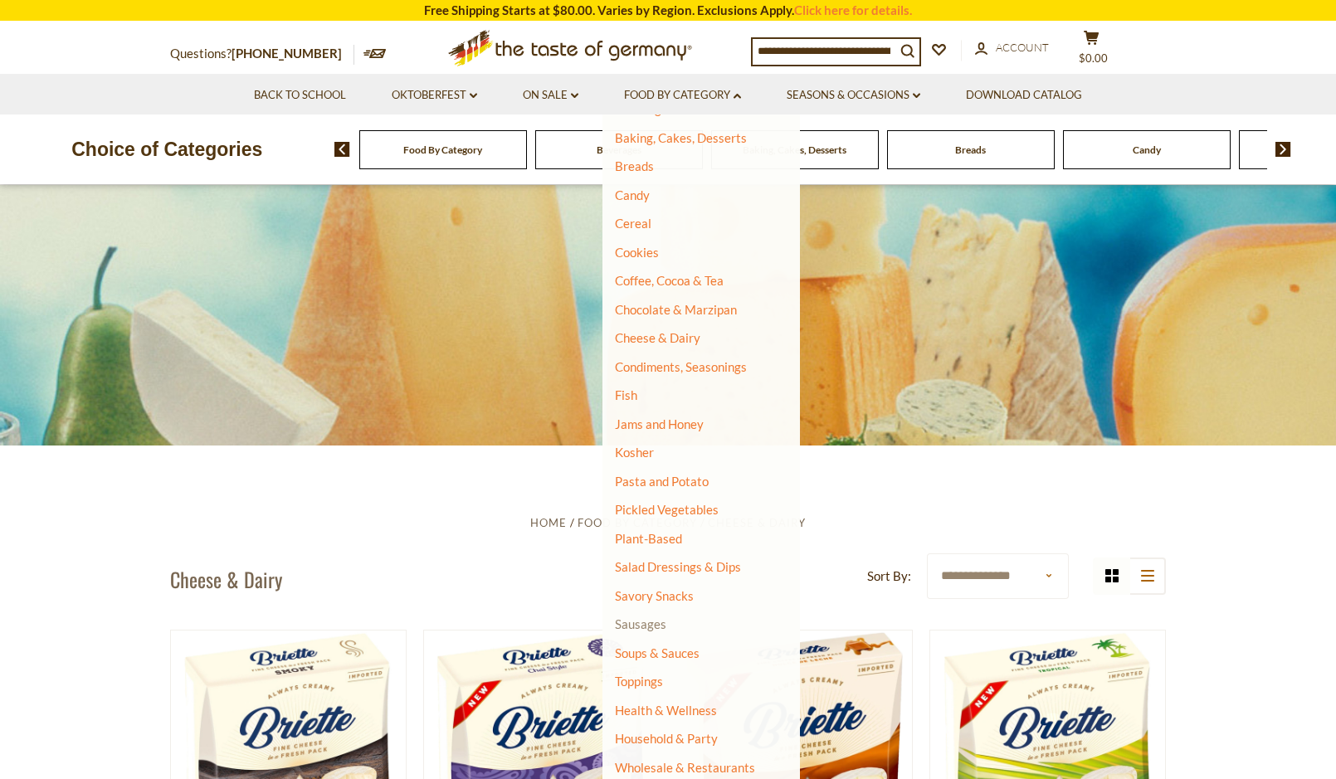
click at [643, 624] on link "Sausages" at bounding box center [640, 623] width 51 height 15
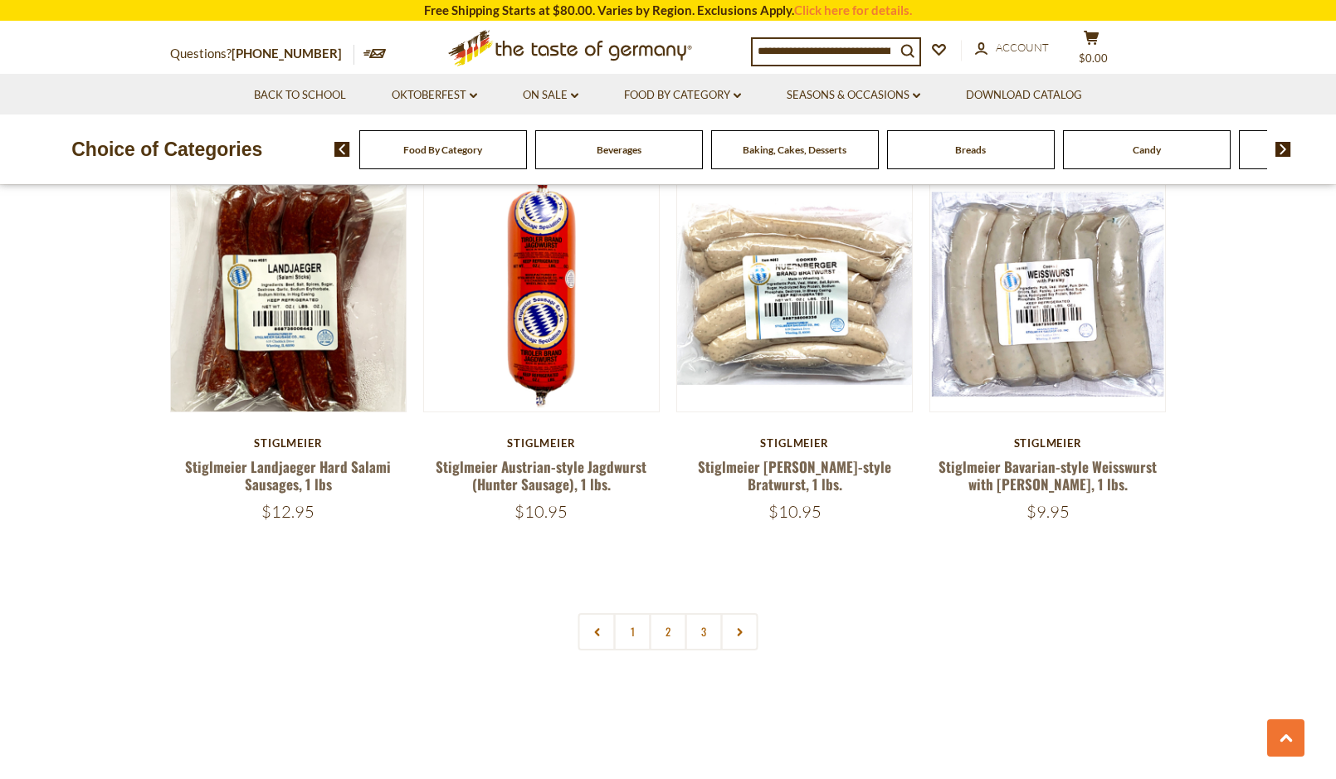
scroll to position [3816, 0]
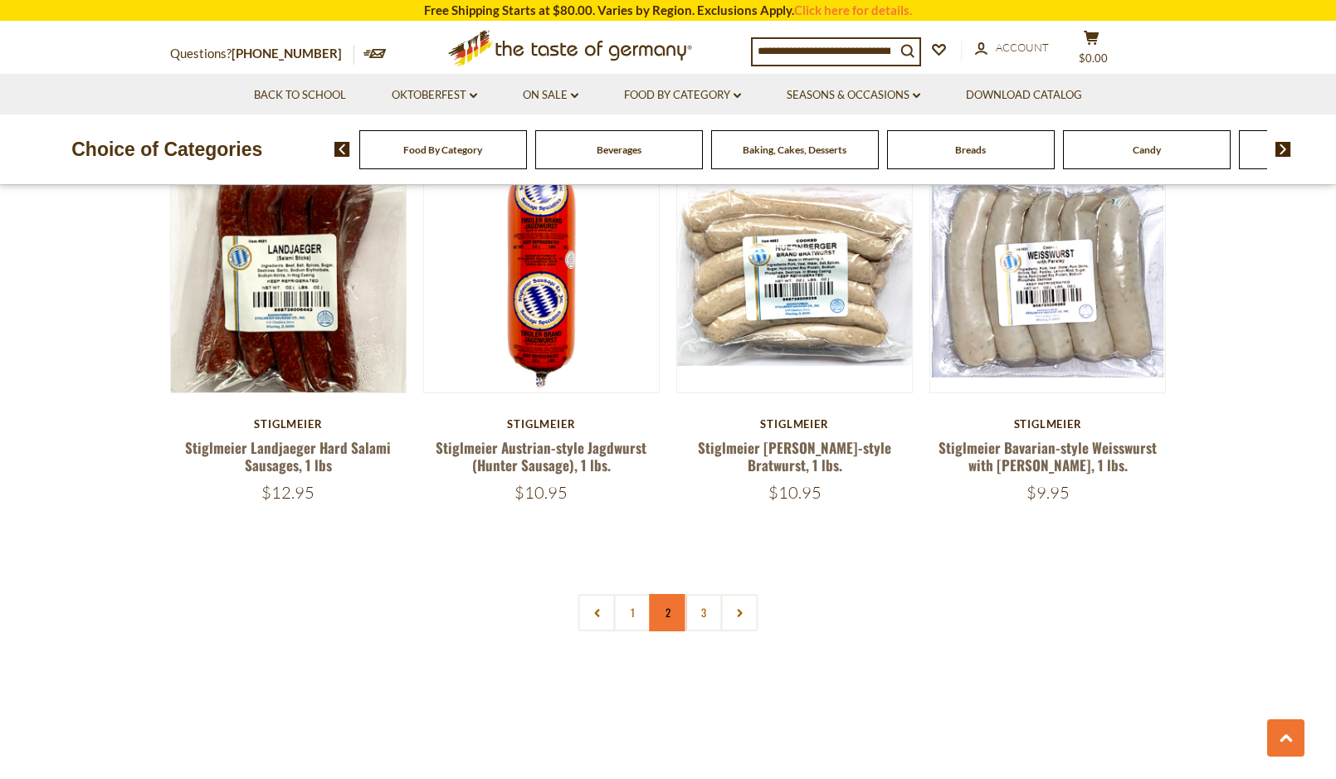
click at [669, 594] on link "2" at bounding box center [668, 612] width 37 height 37
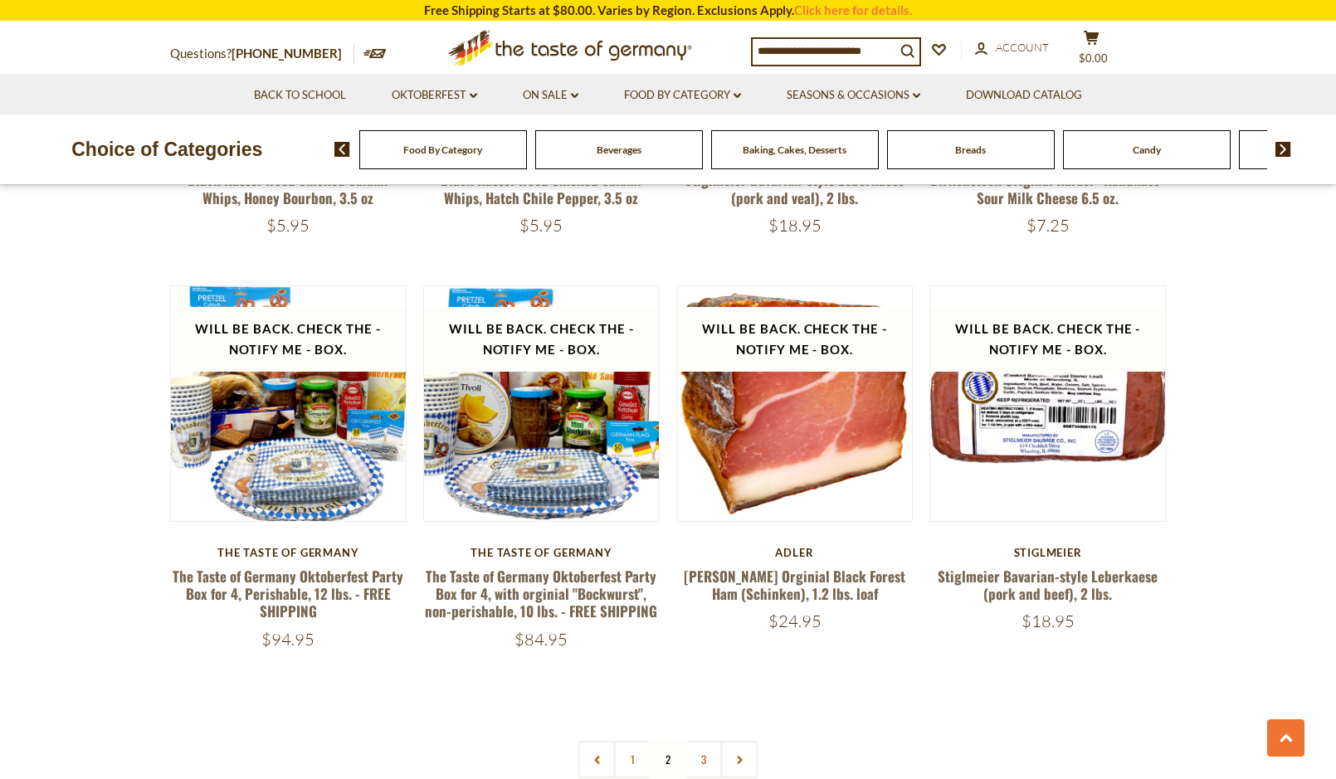
scroll to position [3706, 0]
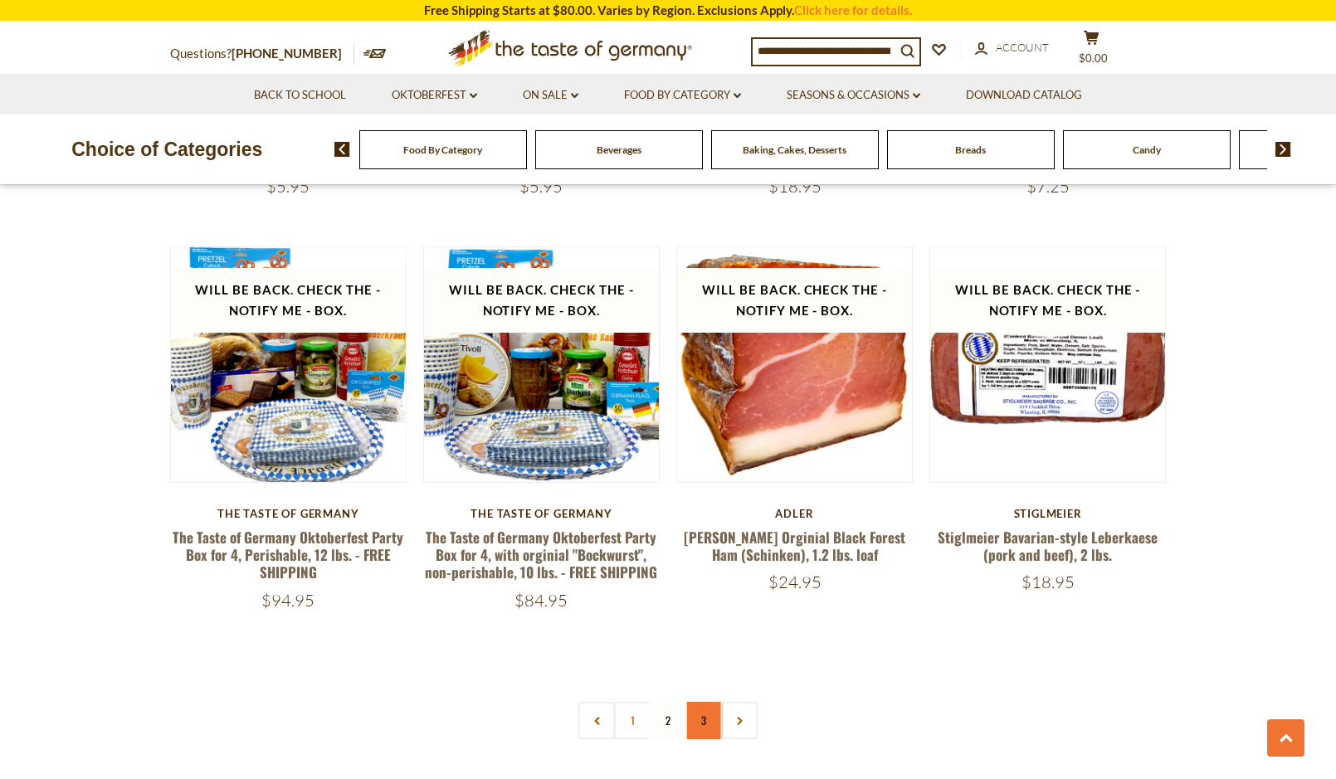
click at [702, 702] on link "3" at bounding box center [703, 720] width 37 height 37
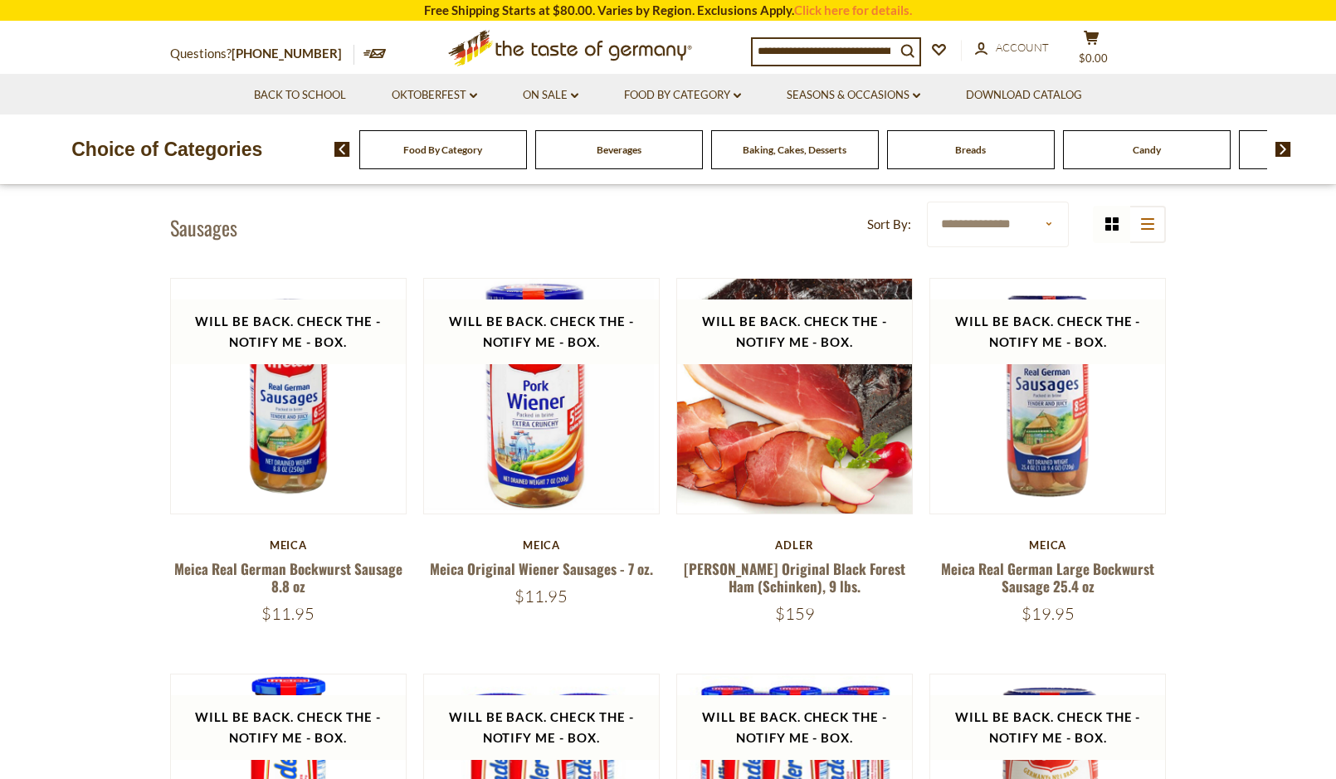
scroll to position [387, 0]
